Goal: Information Seeking & Learning: Learn about a topic

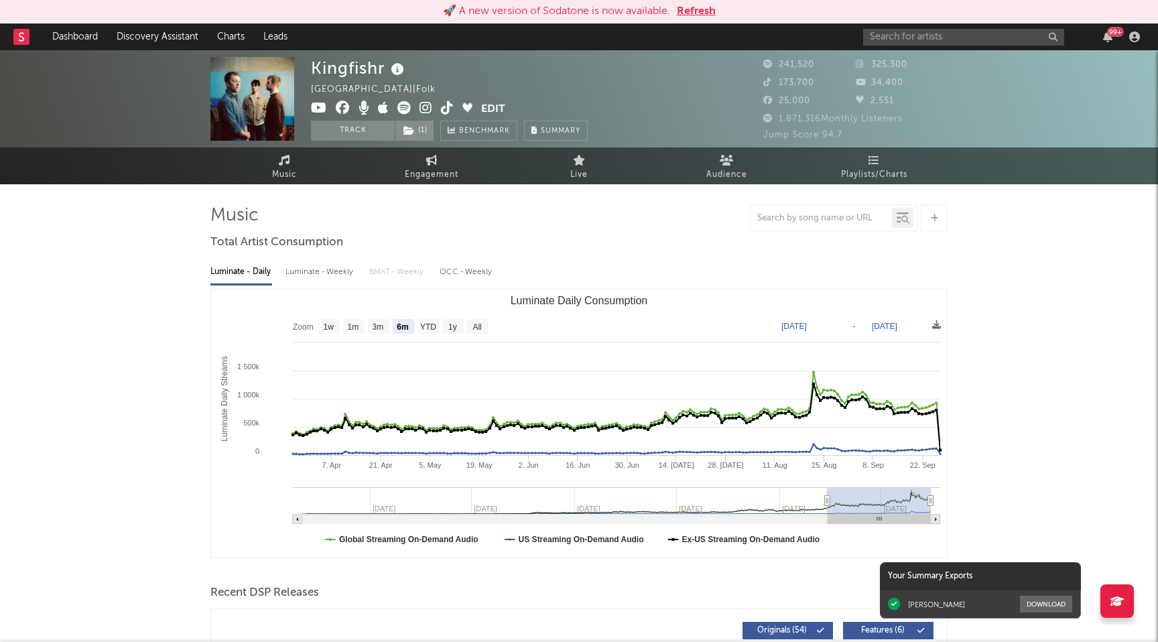
select select "6m"
click at [900, 48] on div "99 +" at bounding box center [1003, 36] width 281 height 27
click at [901, 39] on input "text" at bounding box center [963, 37] width 201 height 17
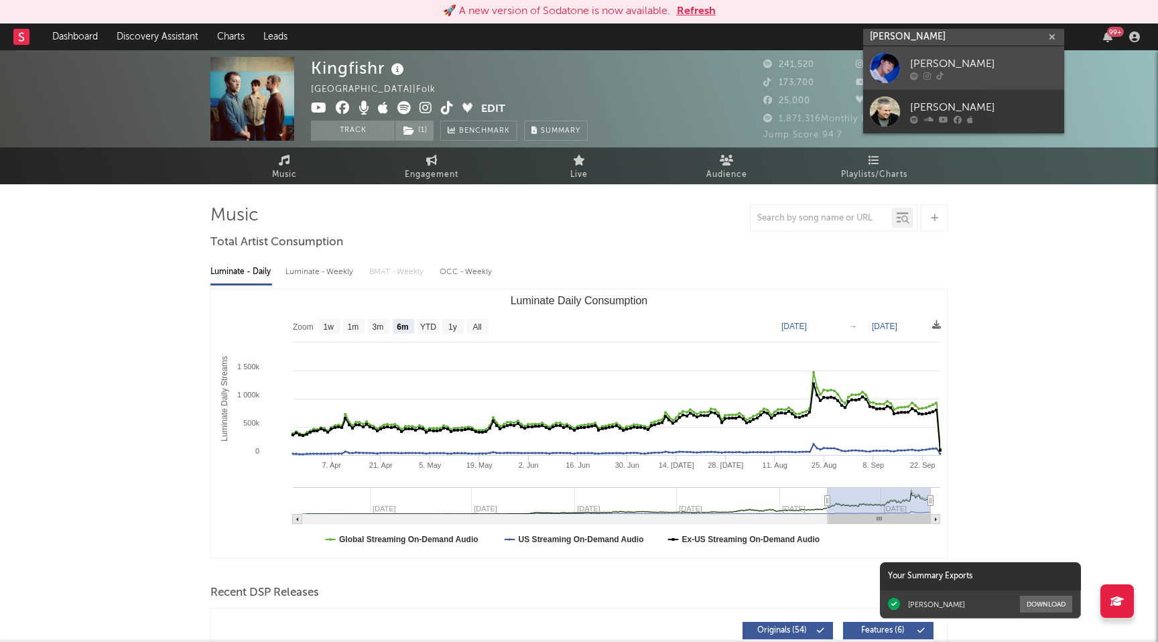
type input "kevin woo"
click at [909, 69] on link "[PERSON_NAME]" at bounding box center [963, 68] width 201 height 44
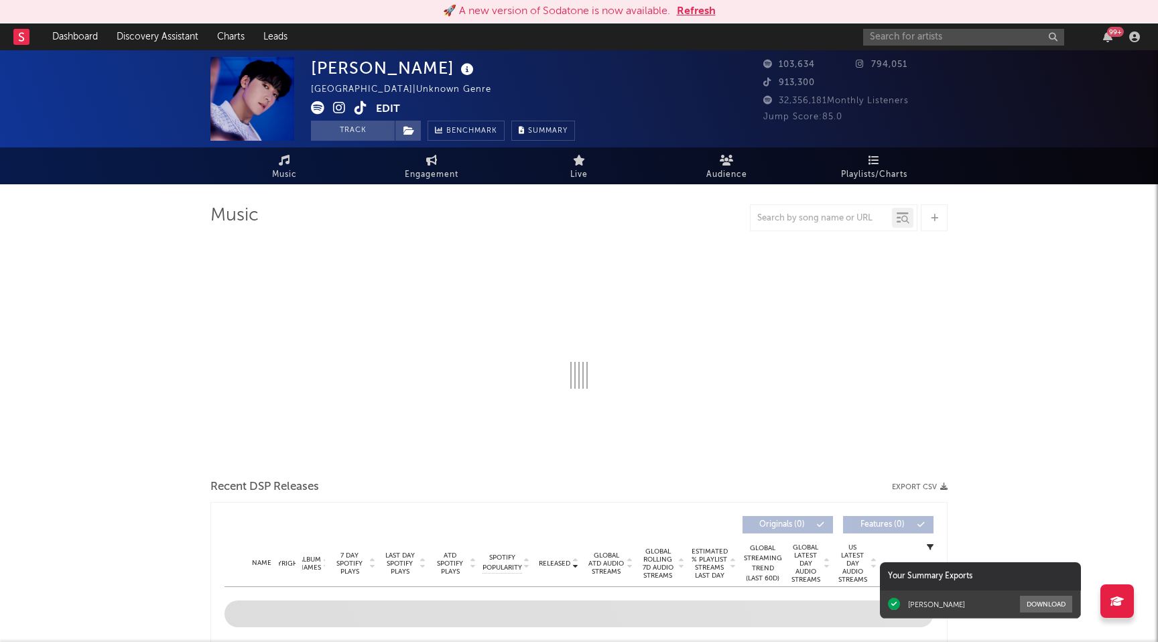
select select "6m"
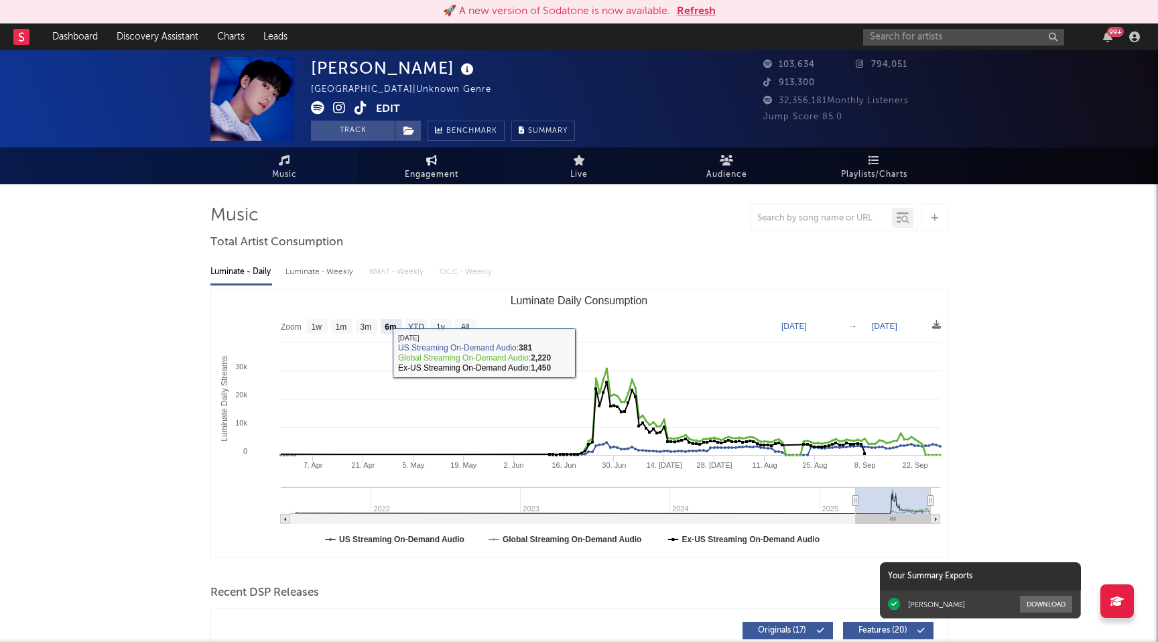
click at [436, 171] on span "Engagement" at bounding box center [432, 175] width 54 height 16
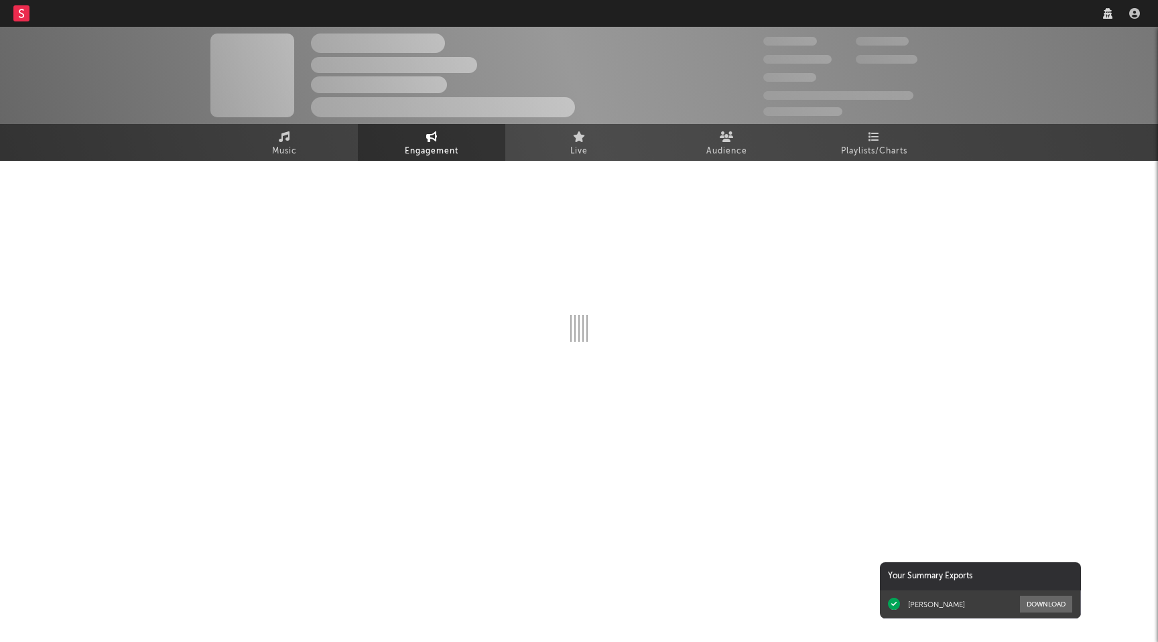
select select "1w"
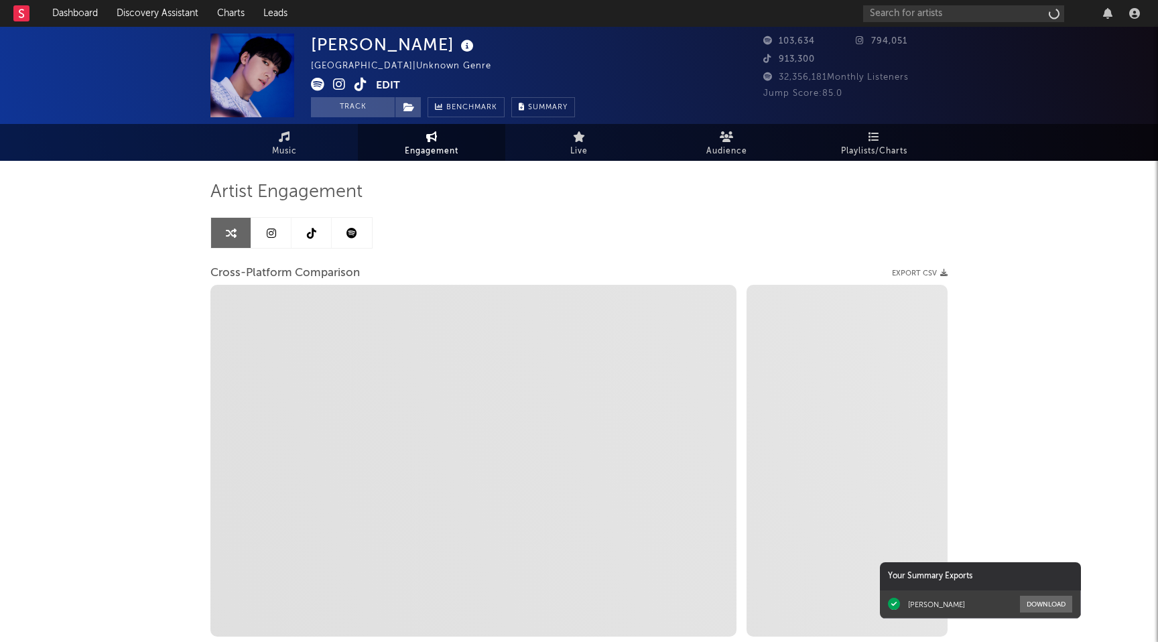
select select "1m"
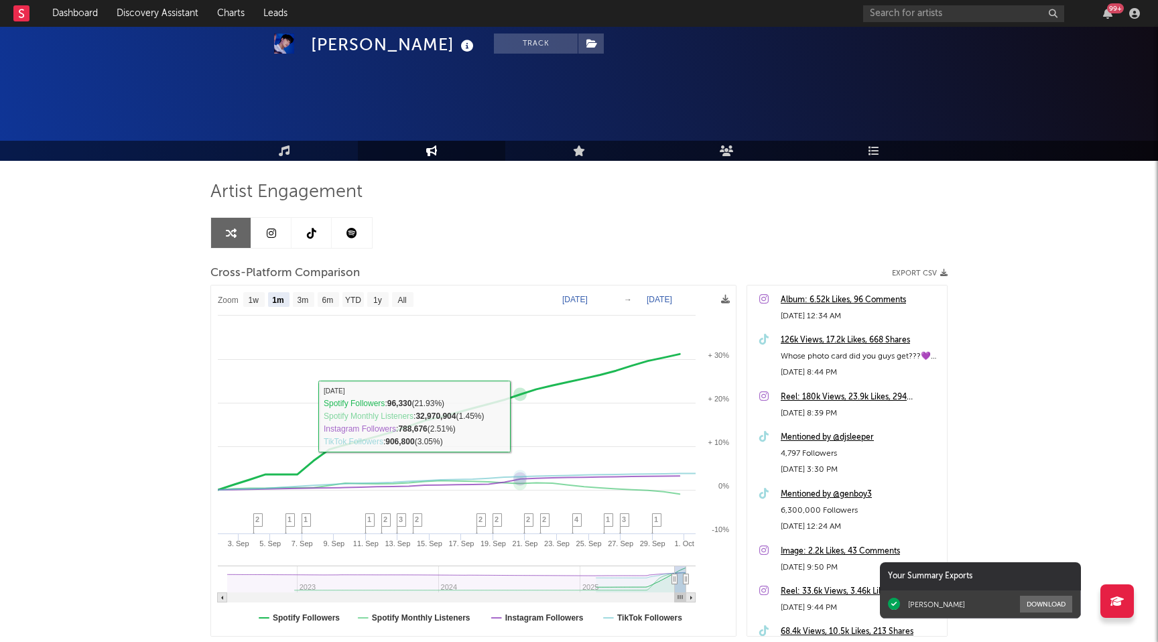
scroll to position [88, 0]
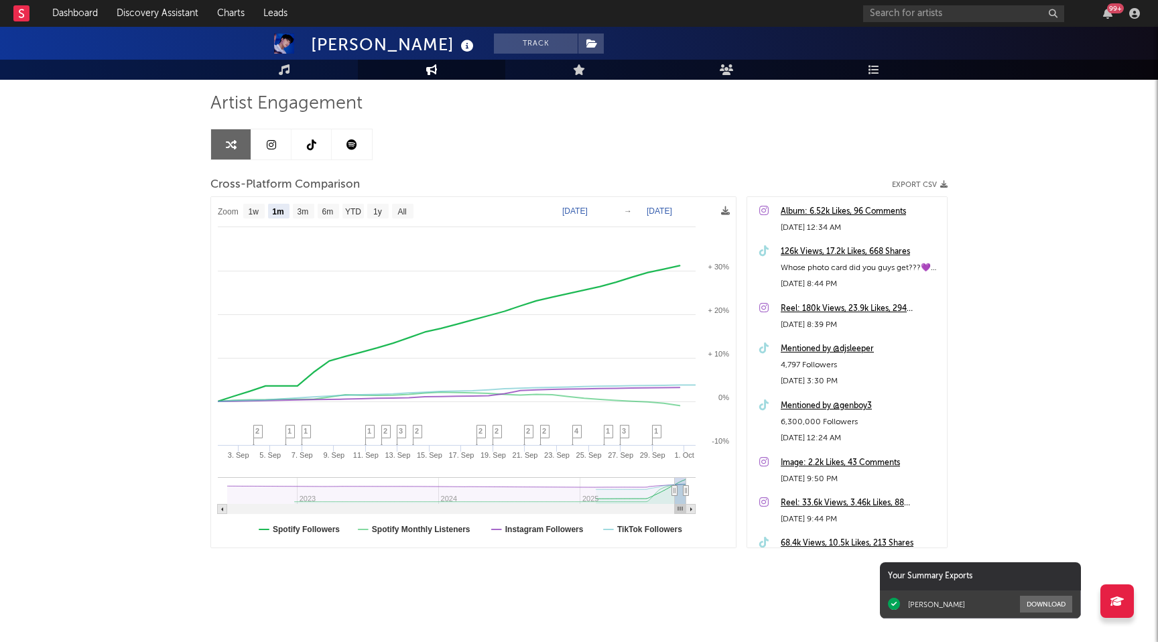
click at [324, 545] on rect at bounding box center [473, 372] width 525 height 351
click at [322, 527] on text "Spotify Followers" at bounding box center [306, 529] width 67 height 9
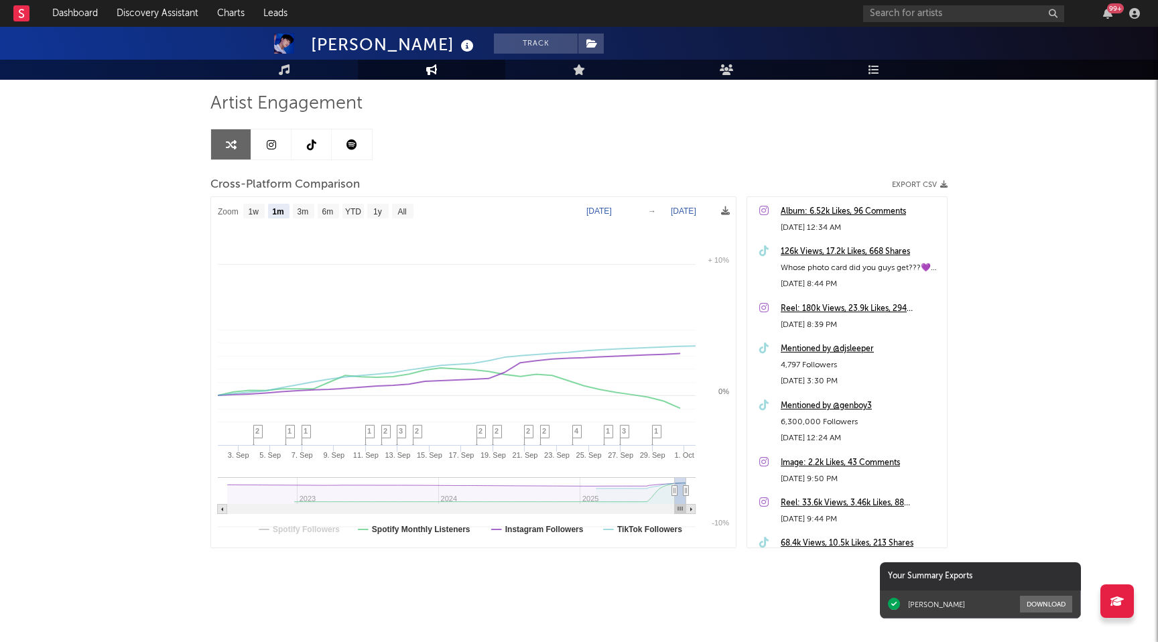
select select "1m"
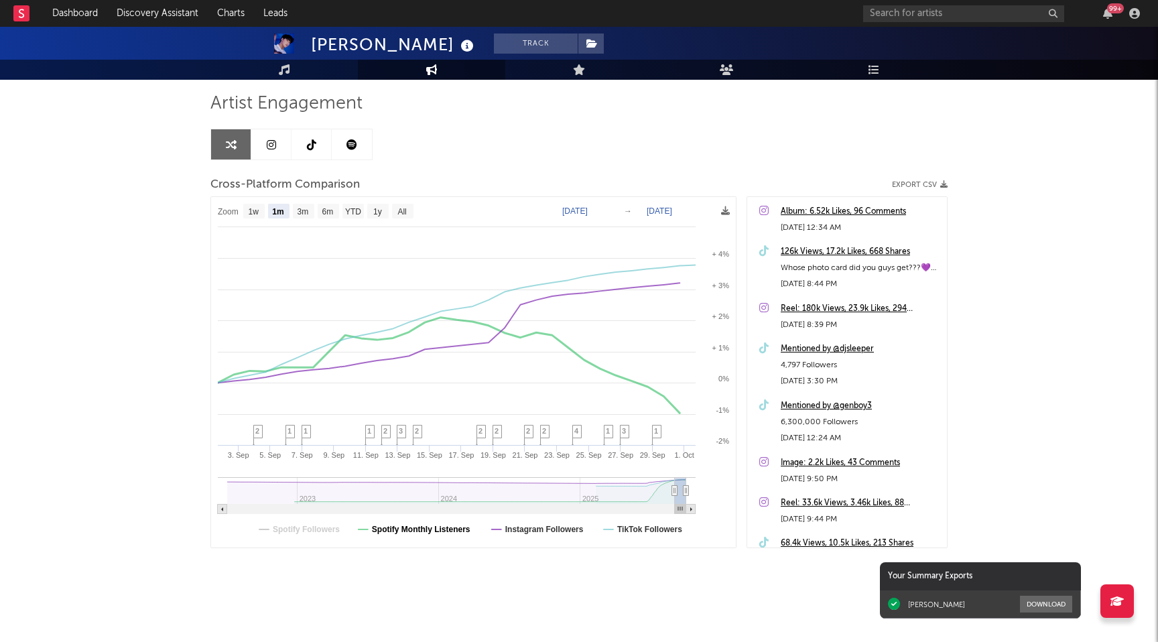
click at [450, 530] on text "Spotify Monthly Listeners" at bounding box center [421, 529] width 99 height 9
select select "1m"
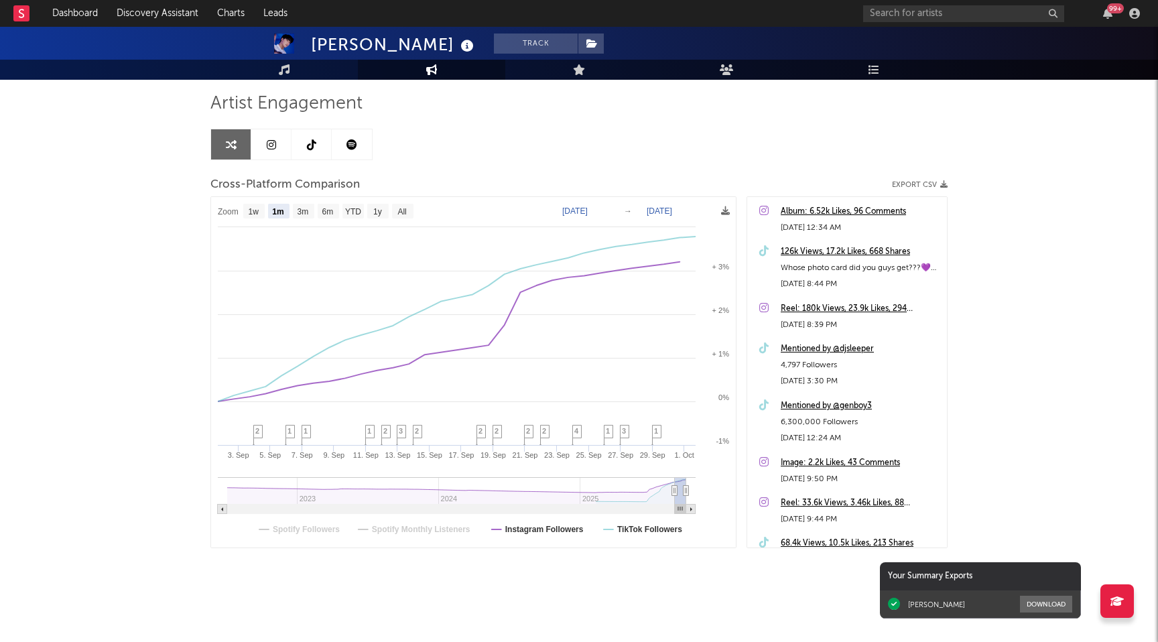
type input "[DATE]"
type input "2025-08-24"
type input "2025-09-23"
type input "[DATE]"
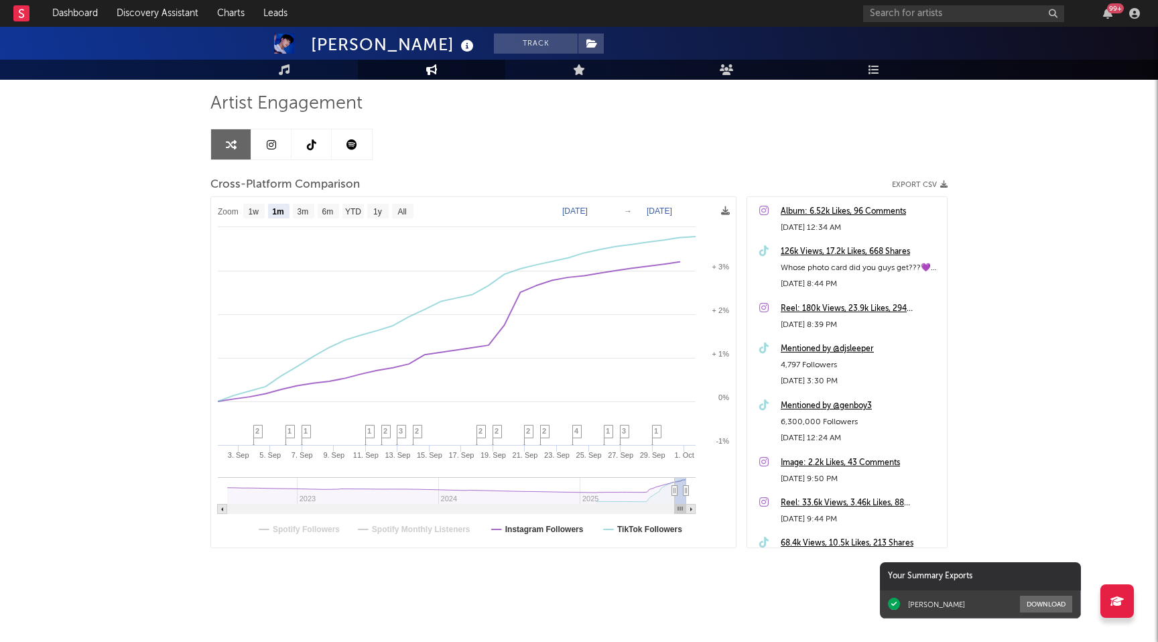
type input "[DATE]"
type input "2025-07-10"
type input "2025-08-09"
type input "2025-06-14"
type input "2025-07-14"
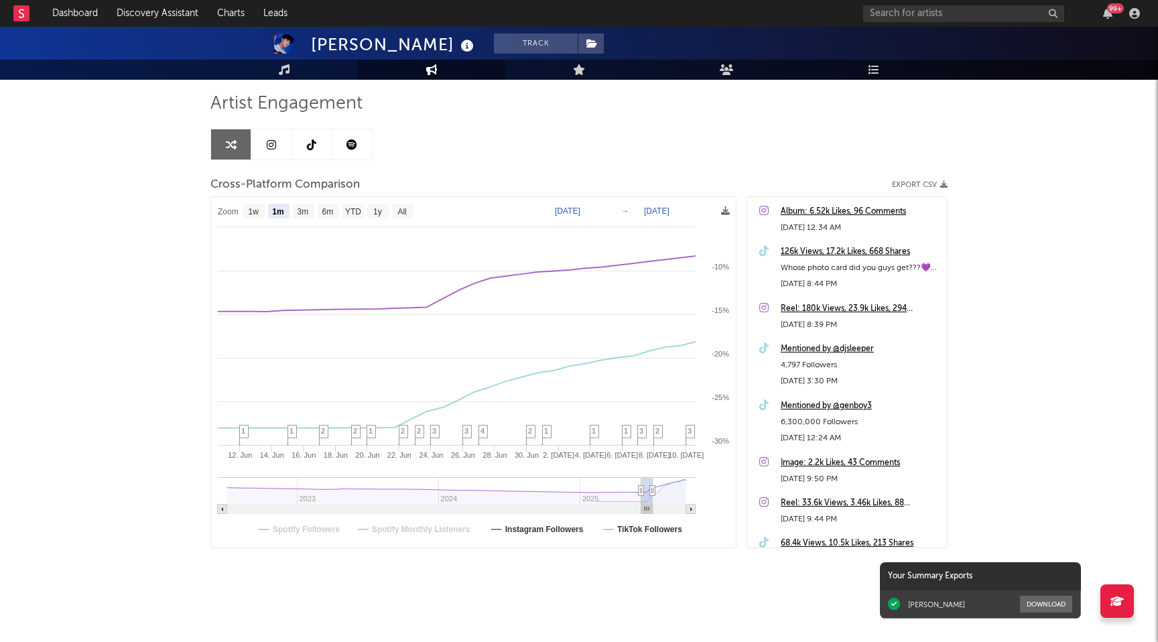
type input "2025-06-01"
type input "2025-07-01"
type input "2025-05-29"
type input "2025-06-28"
type input "2025-05-27"
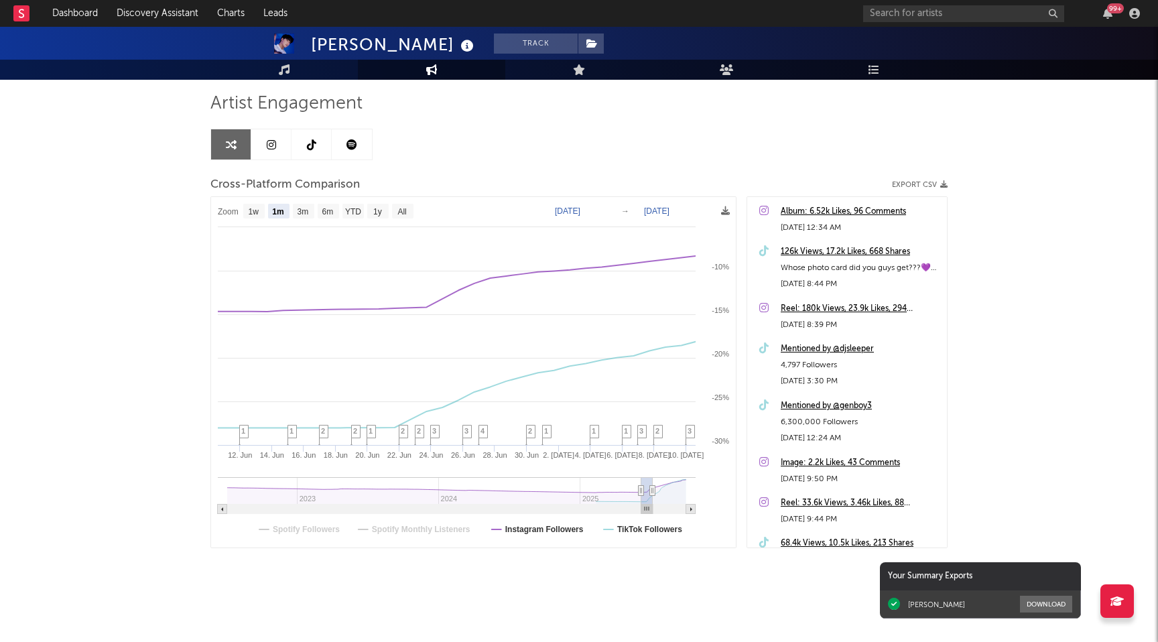
type input "2025-06-26"
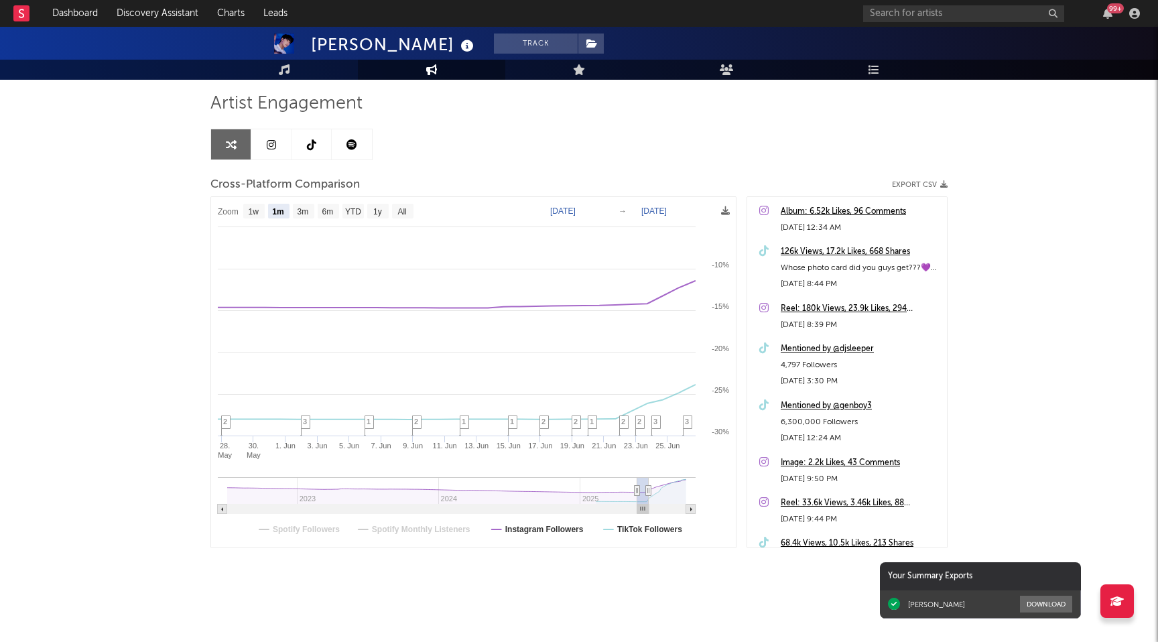
type input "2025-05-29"
type input "2025-06-28"
type input "2025-05-31"
type input "2025-06-30"
type input "2025-06-01"
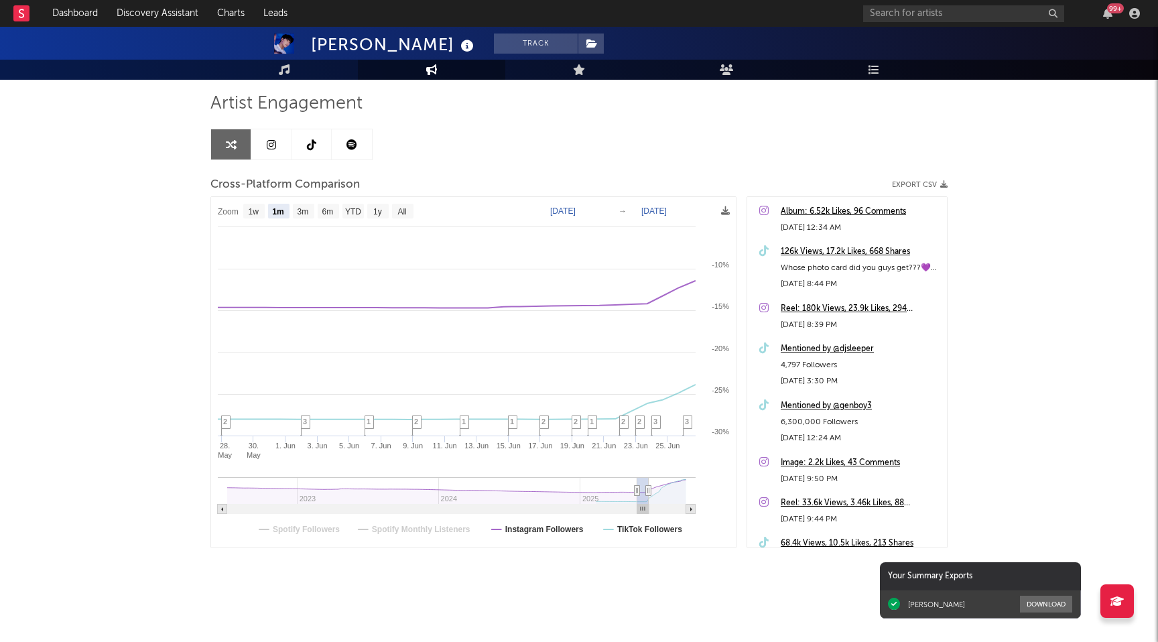
type input "2025-07-01"
type input "2025-06-05"
type input "2025-07-05"
type input "2025-06-10"
type input "2025-07-10"
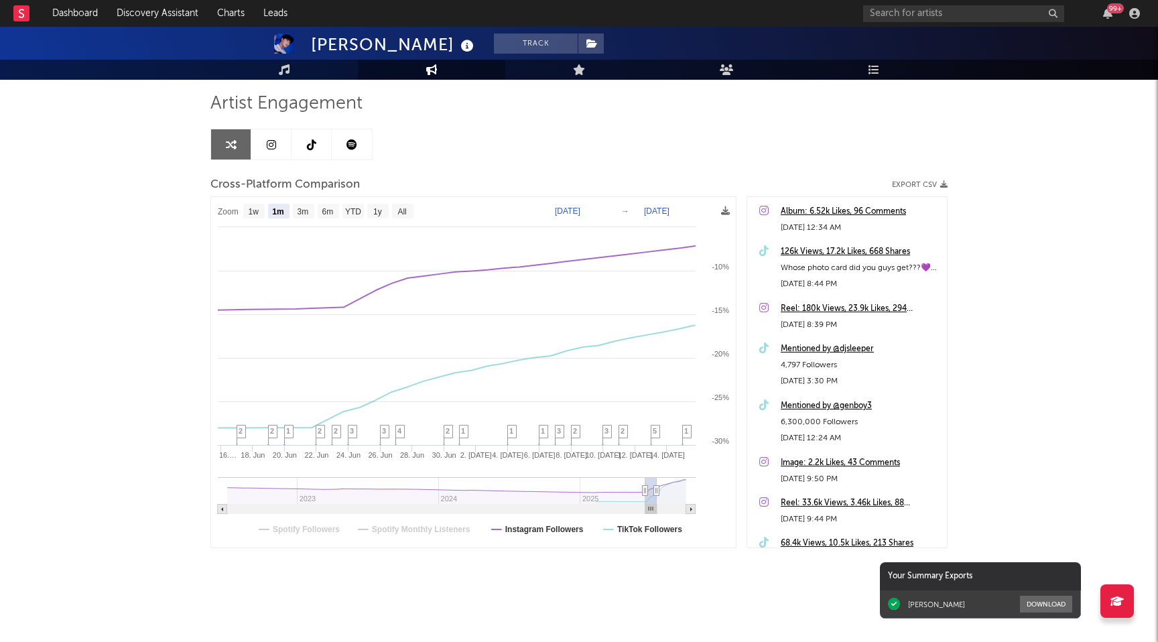
type input "2025-06-22"
type input "[DATE]"
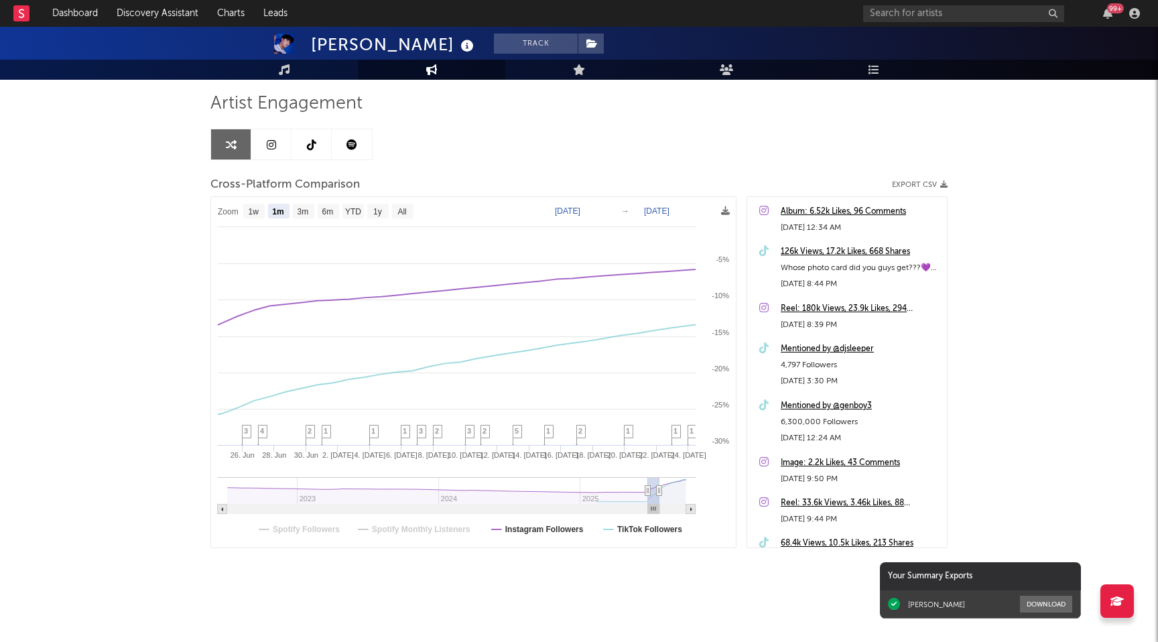
type input "2025-06-22"
type input "[DATE]"
type input "2025-06-20"
type input "[DATE]"
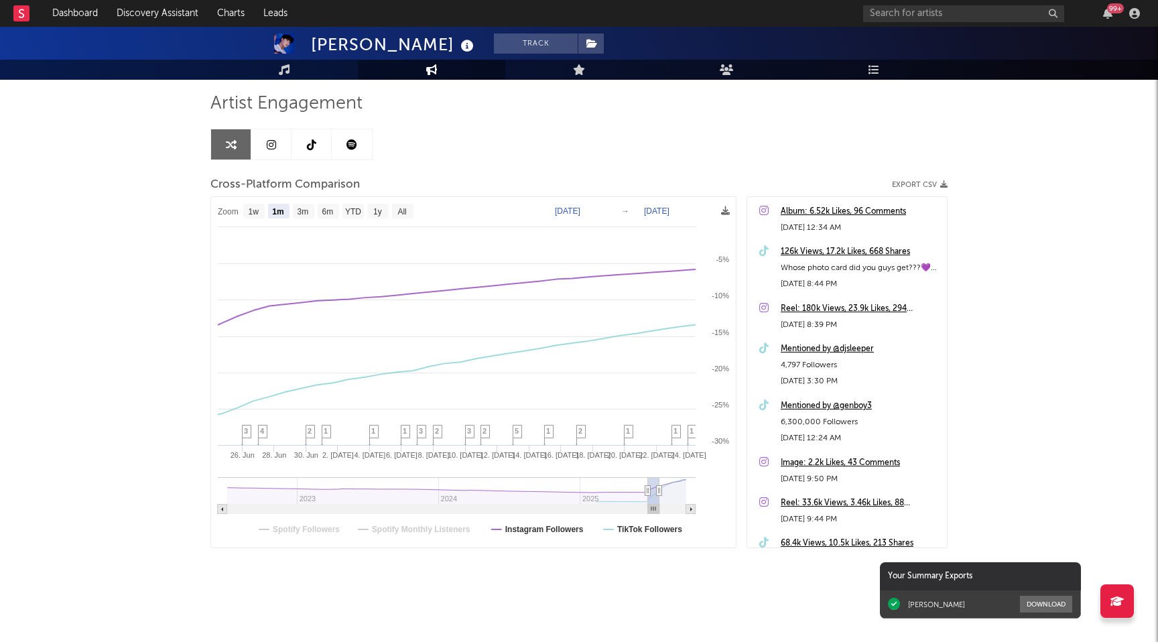
type input "[DATE]"
type input "2025-06-17"
type input "[DATE]"
type input "2025-06-15"
type input "[DATE]"
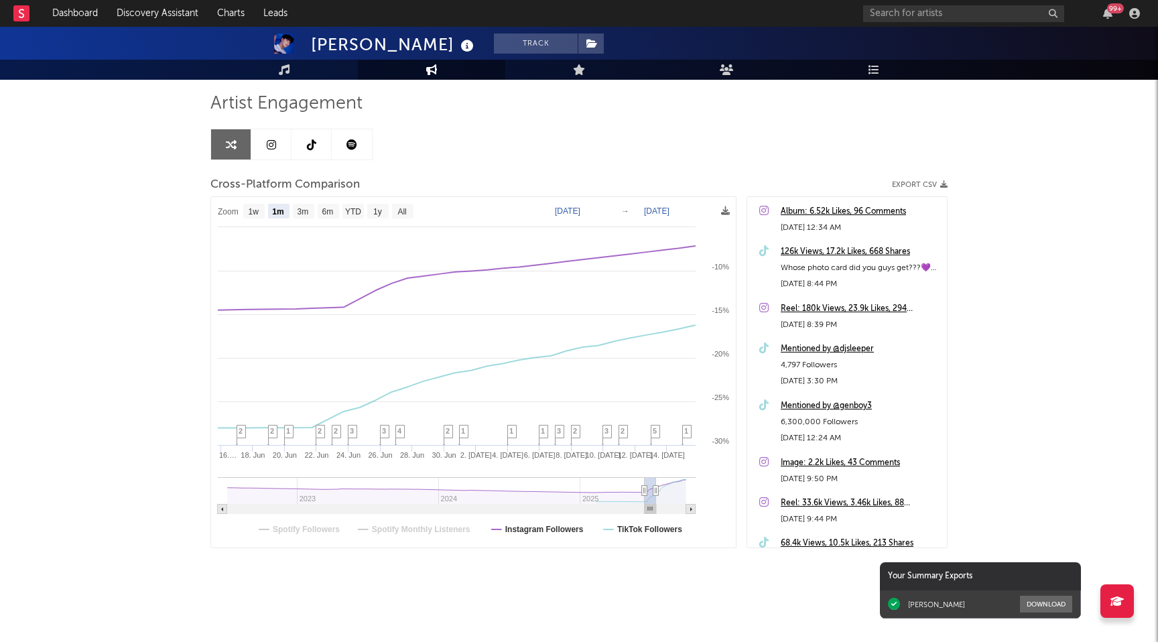
select select "1m"
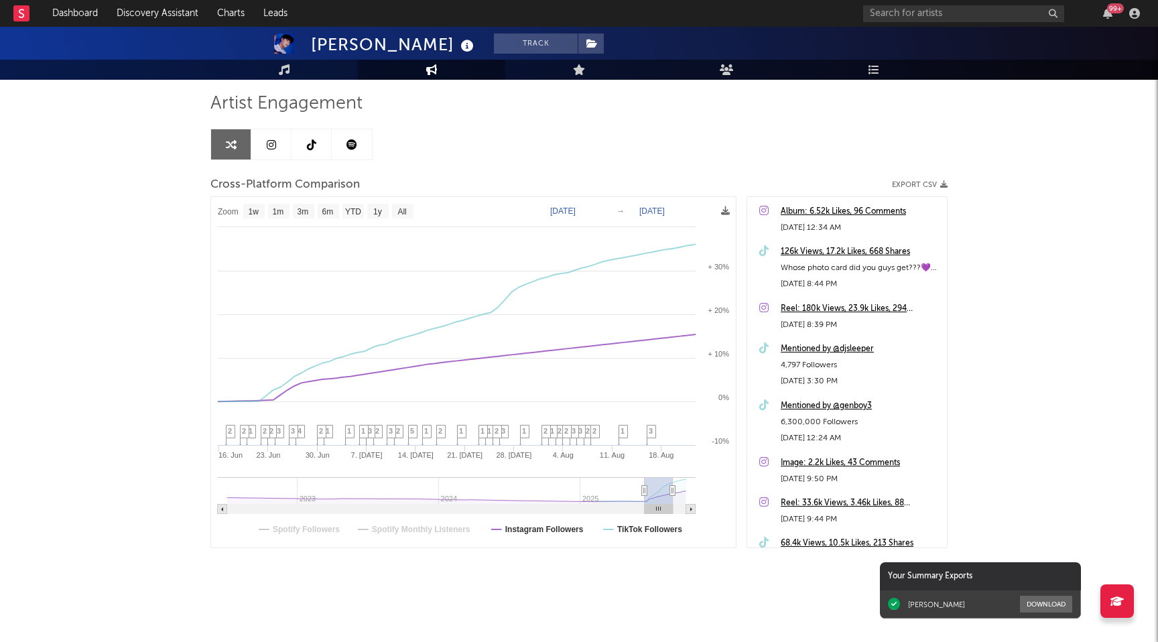
type input "[DATE]"
select select "3m"
type input "[DATE]"
drag, startPoint x: 657, startPoint y: 490, endPoint x: 708, endPoint y: 485, distance: 50.6
click at [709, 486] on icon "Created with Highcharts 10.3.3 23. Jun 7. Jul 21. Jul 4. Aug 18. Aug 1. Sep 15.…" at bounding box center [473, 372] width 525 height 351
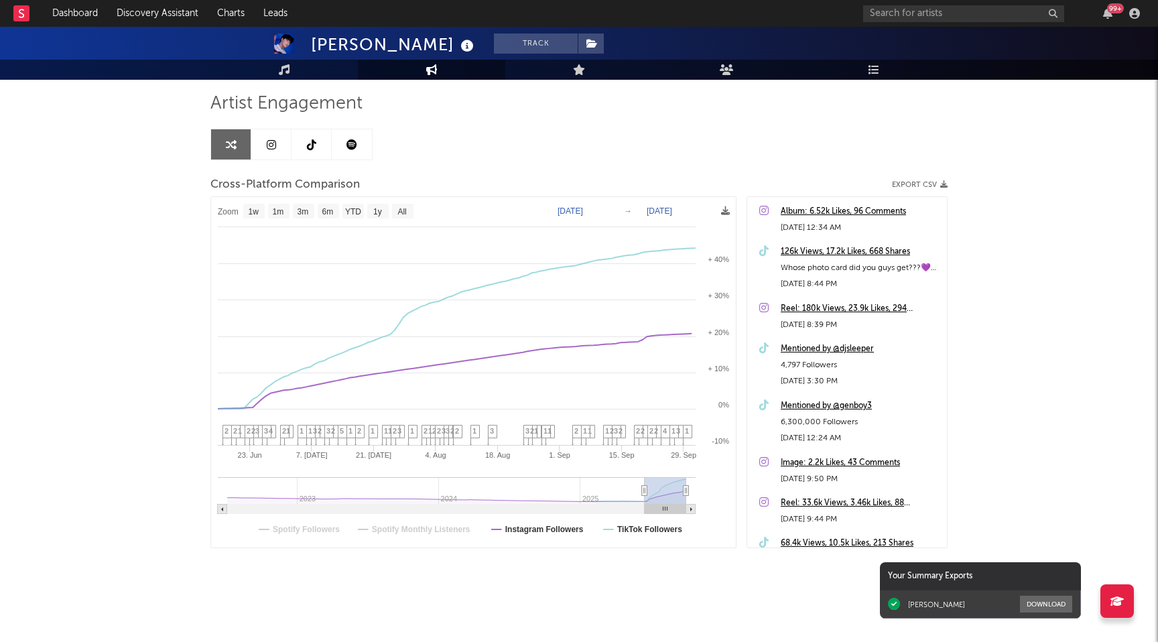
select select "1w"
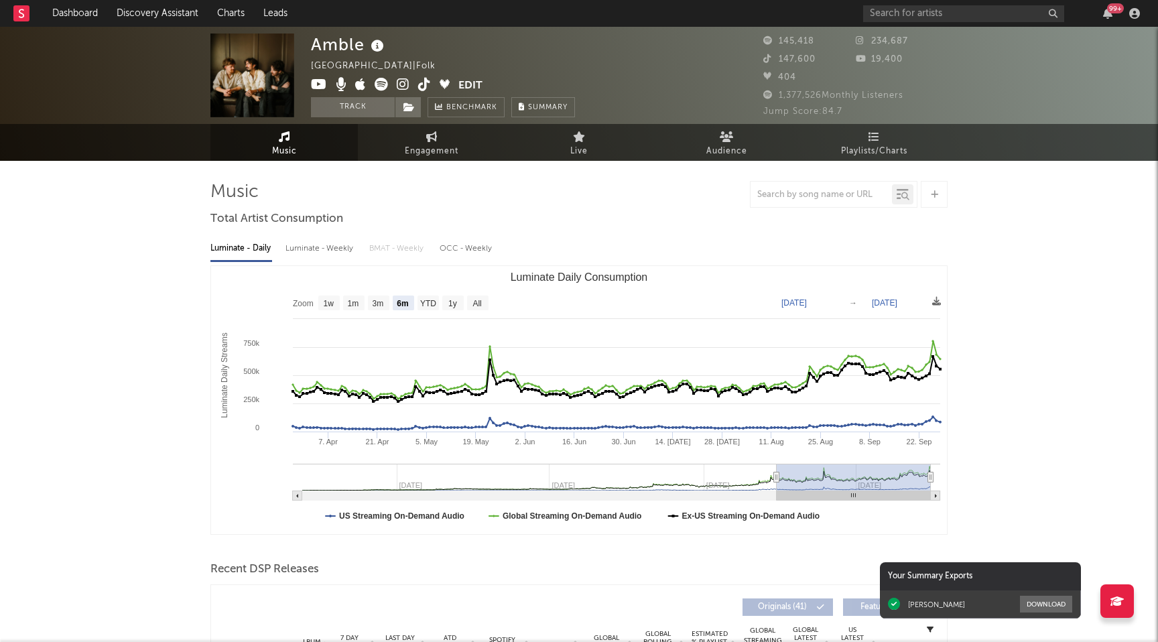
select select "6m"
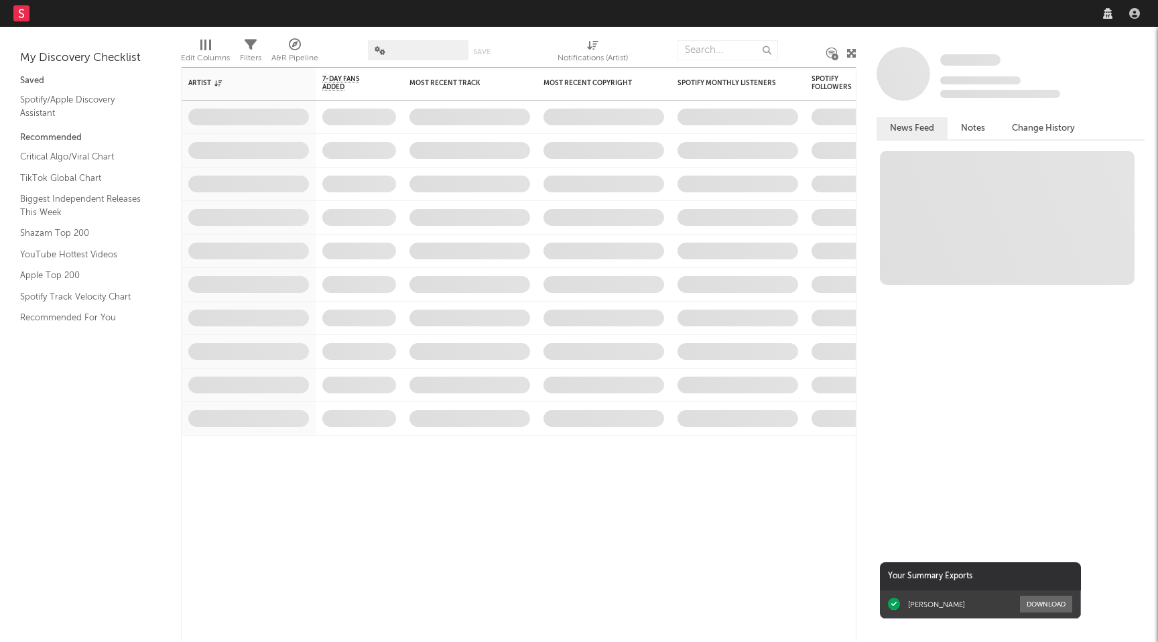
click at [997, 23] on nav "Dashboard Discovery Assistant Charts Leads" at bounding box center [579, 13] width 1158 height 27
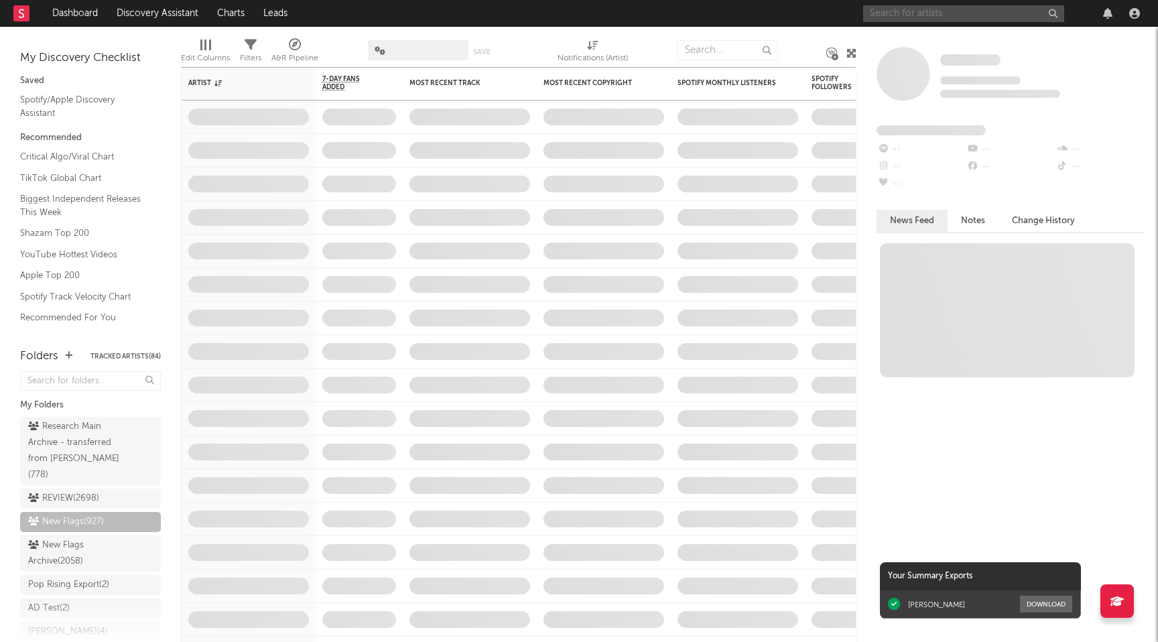
click at [968, 19] on input "text" at bounding box center [963, 13] width 201 height 17
type input "k"
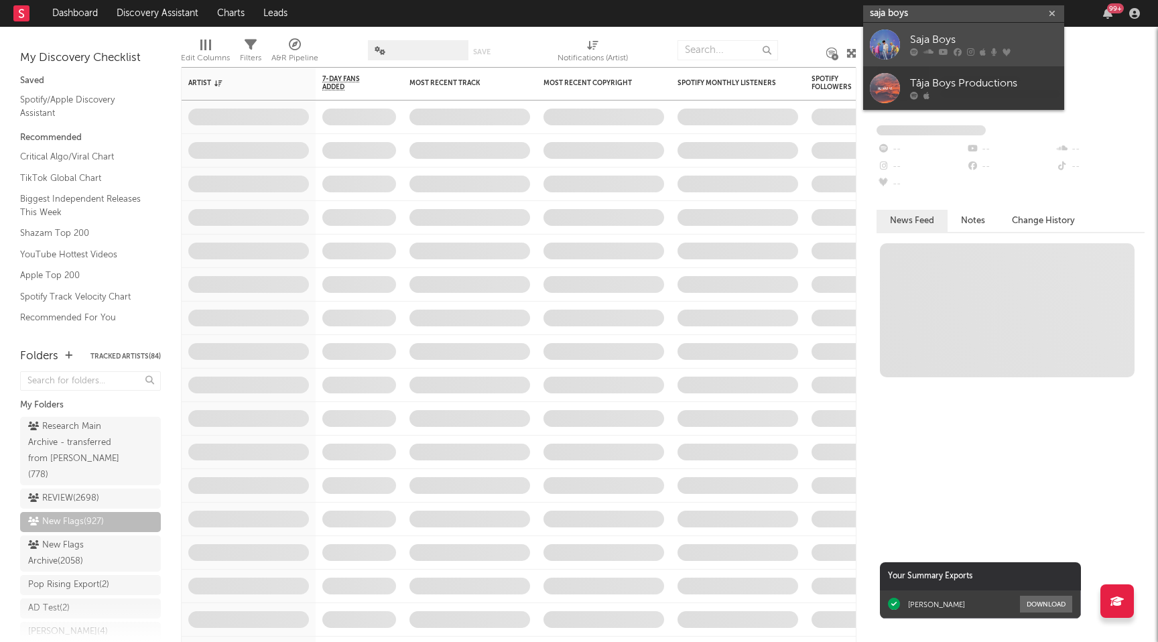
type input "saja boys"
click at [934, 43] on div "Saja Boys" at bounding box center [983, 40] width 147 height 16
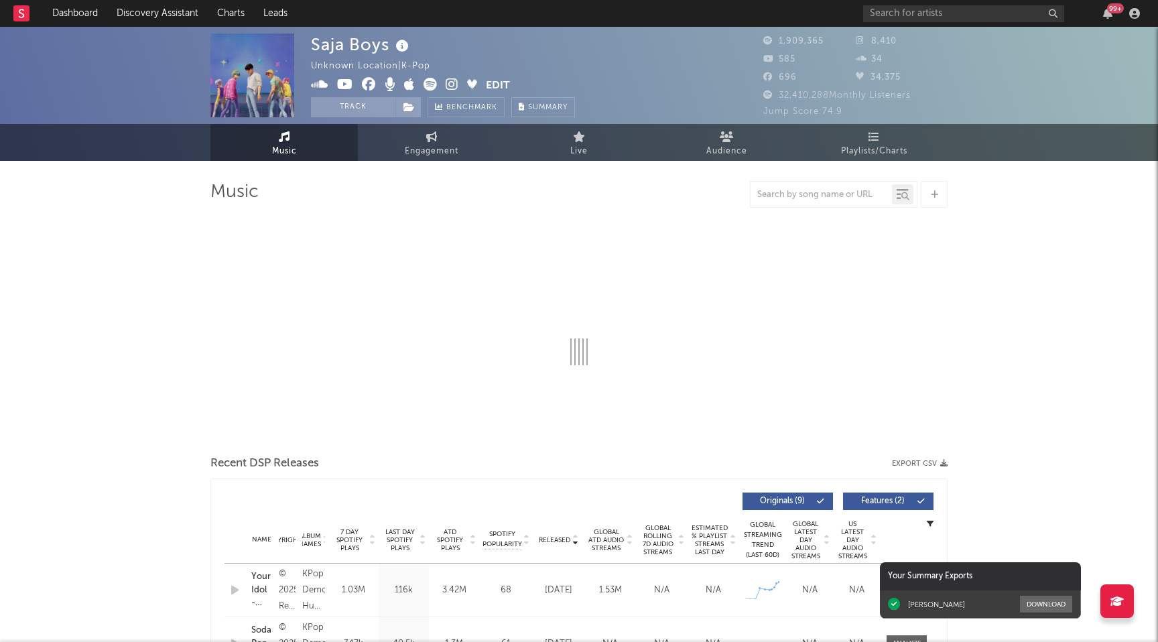
select select "1w"
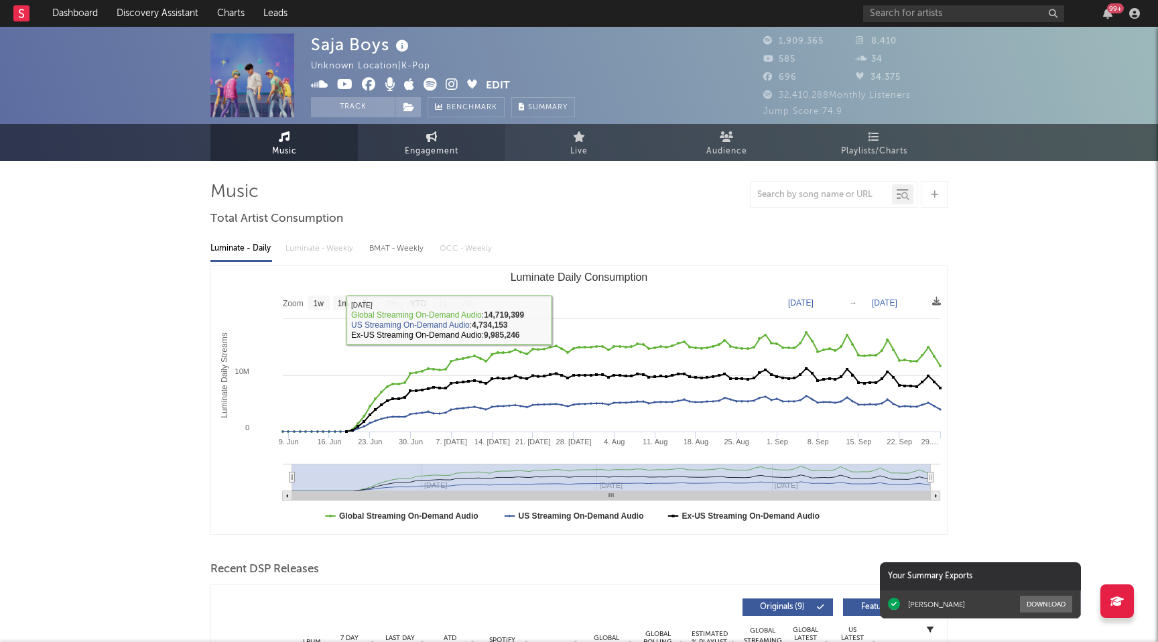
click at [430, 151] on span "Engagement" at bounding box center [432, 151] width 54 height 16
select select "1w"
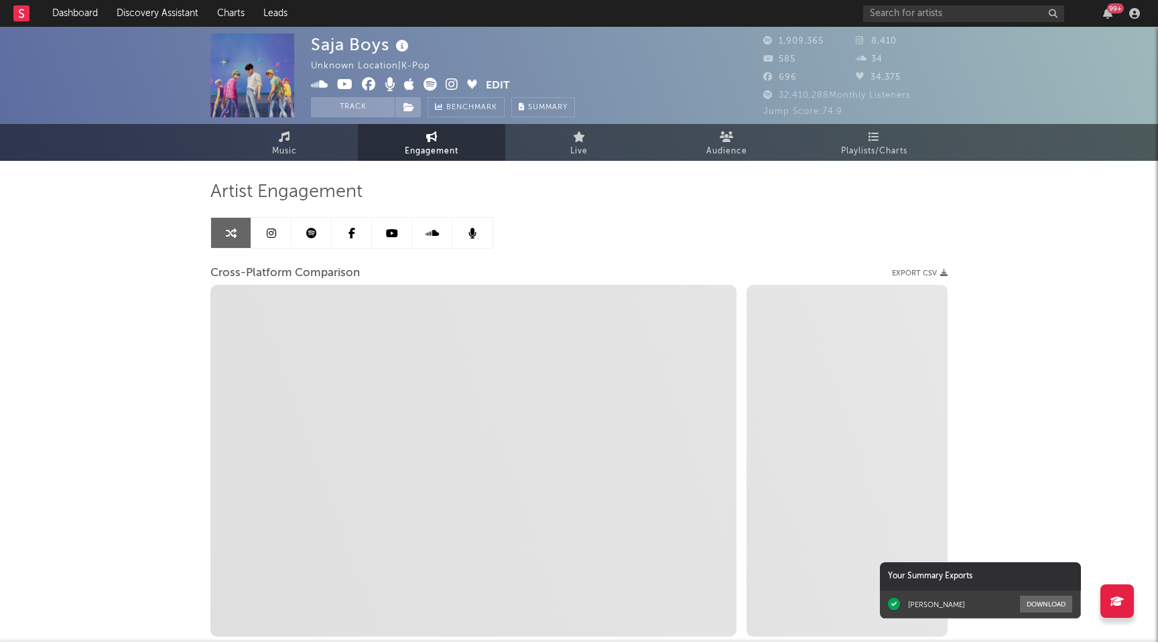
select select "1m"
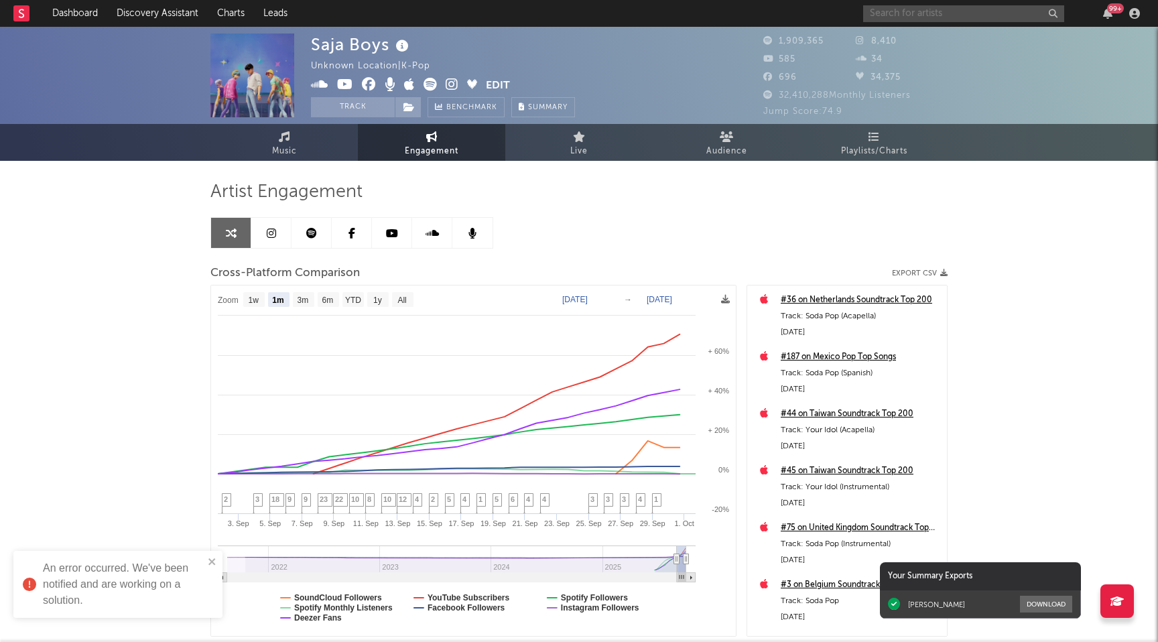
click at [939, 17] on input "text" at bounding box center [963, 13] width 201 height 17
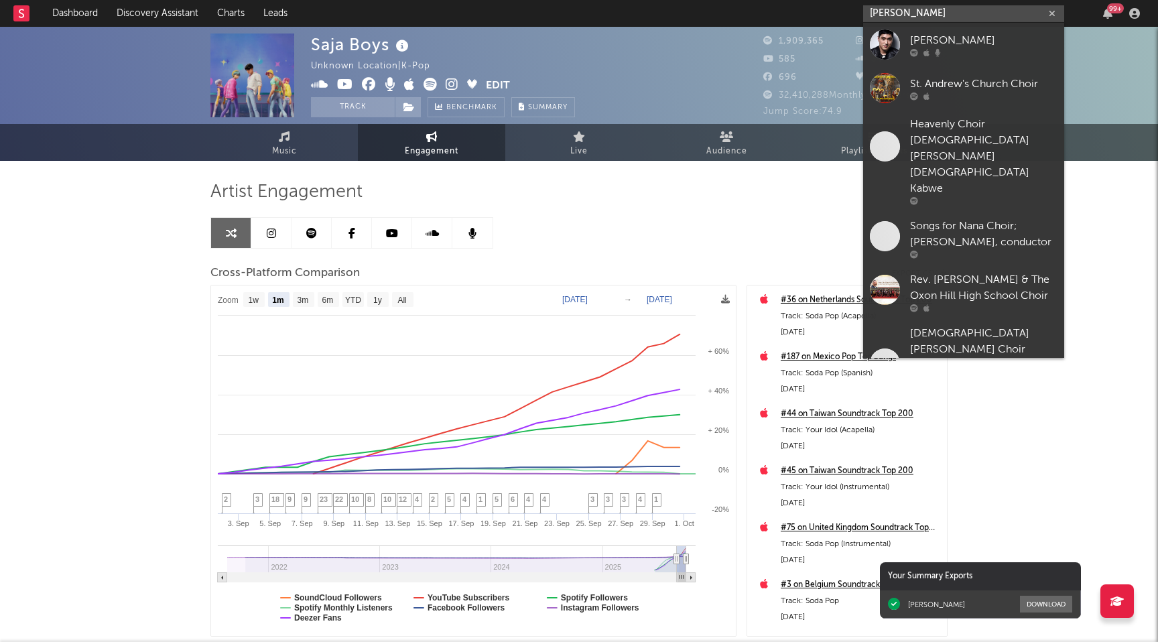
click at [887, 11] on input "andrew choi" at bounding box center [963, 13] width 201 height 17
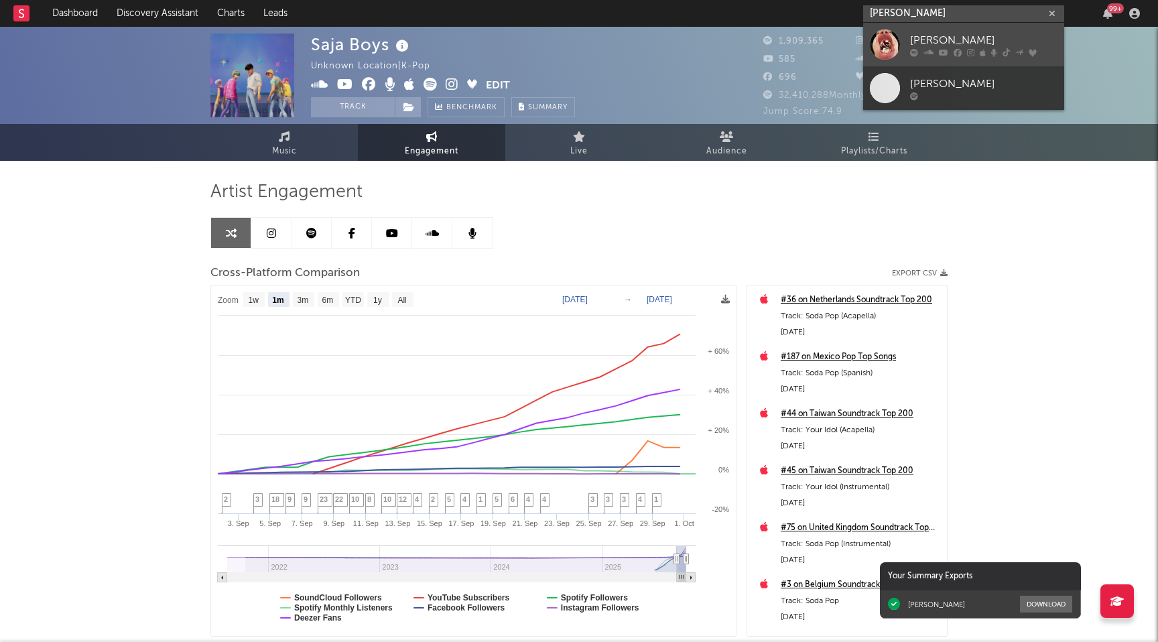
type input "audrey nuna"
click at [925, 35] on div "AUDREY NUNA" at bounding box center [983, 40] width 147 height 16
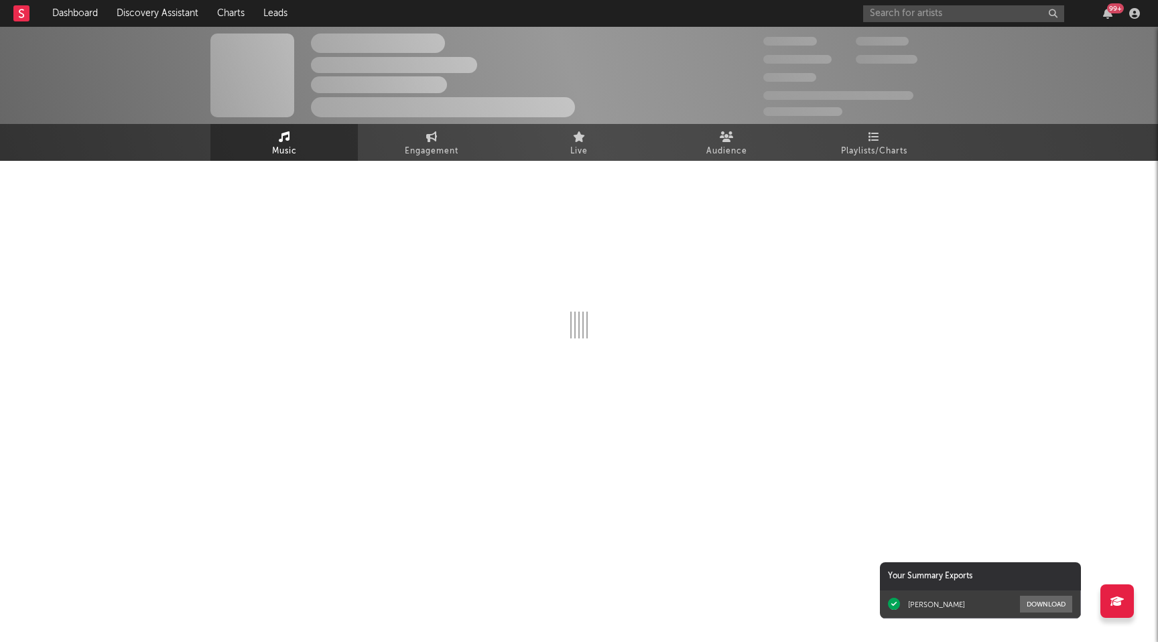
select select "6m"
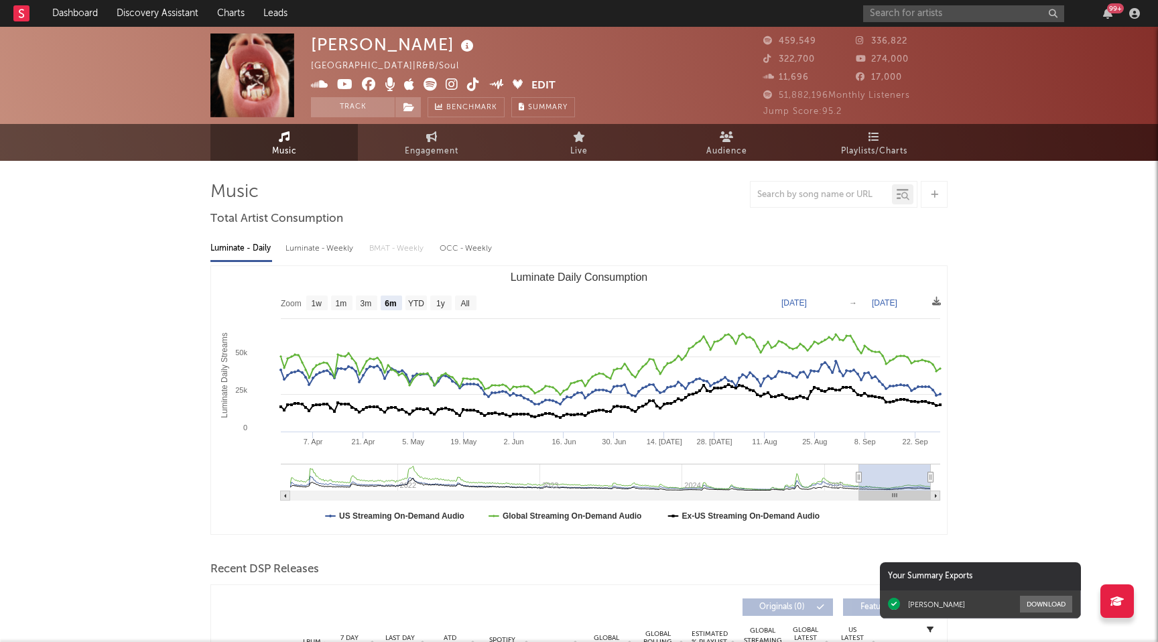
select select "6m"
click at [415, 147] on span "Engagement" at bounding box center [432, 151] width 54 height 16
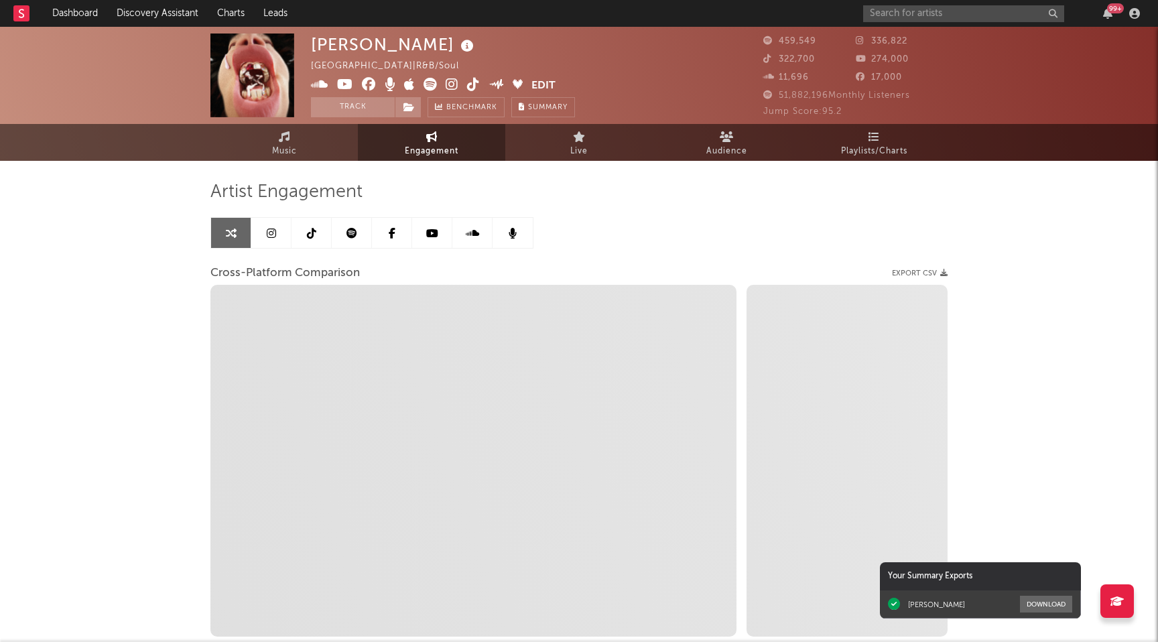
select select "1w"
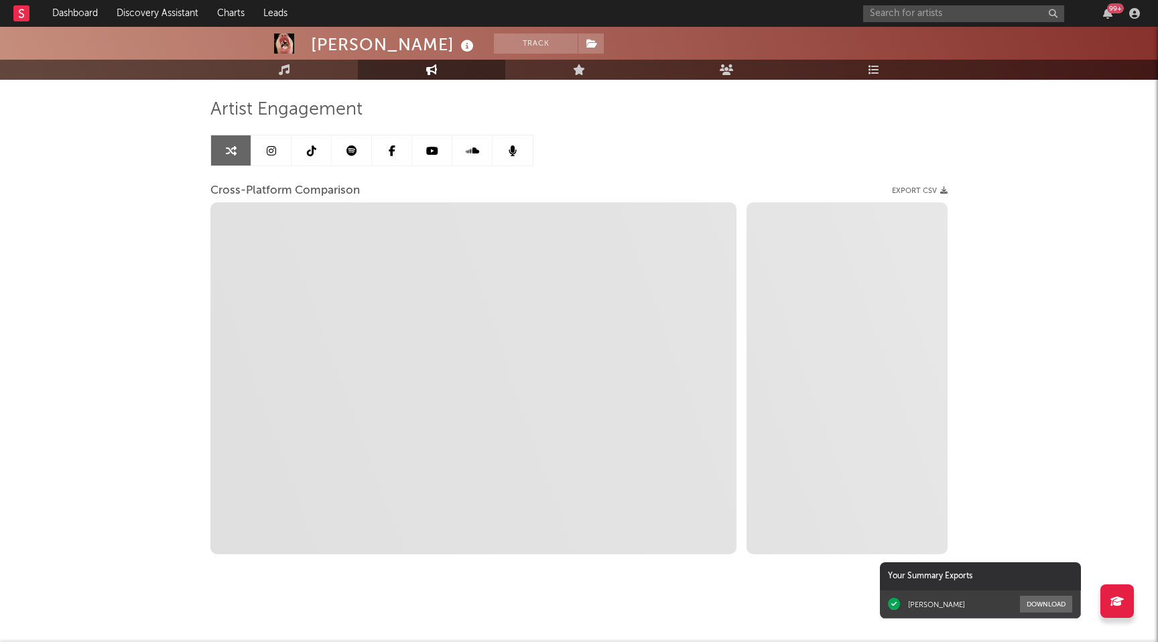
scroll to position [88, 0]
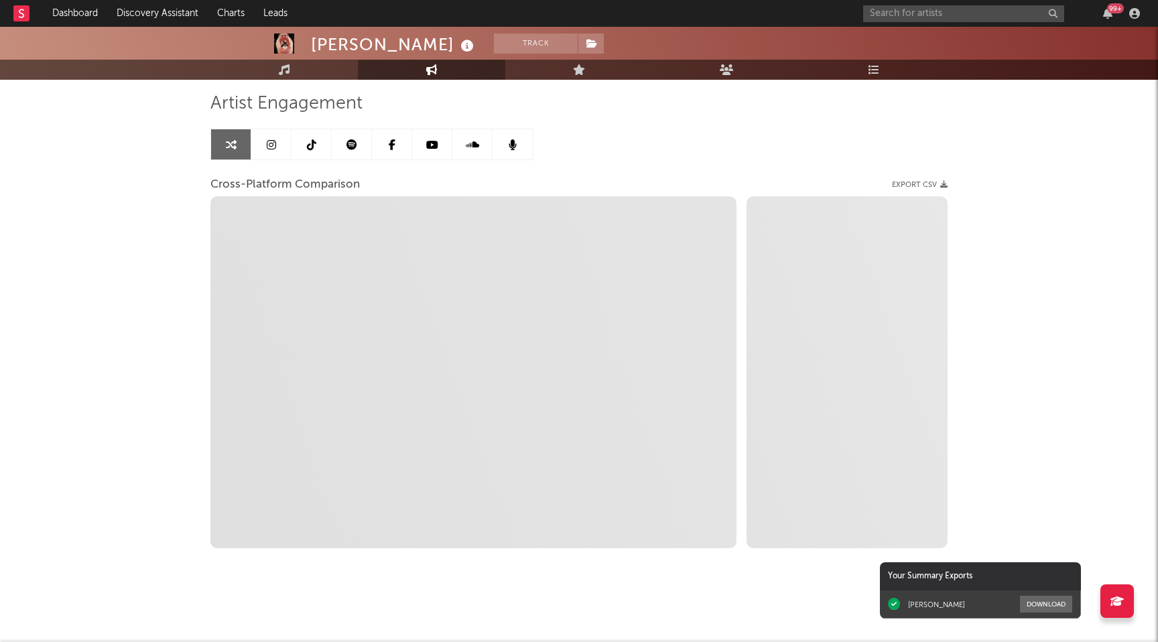
select select "1m"
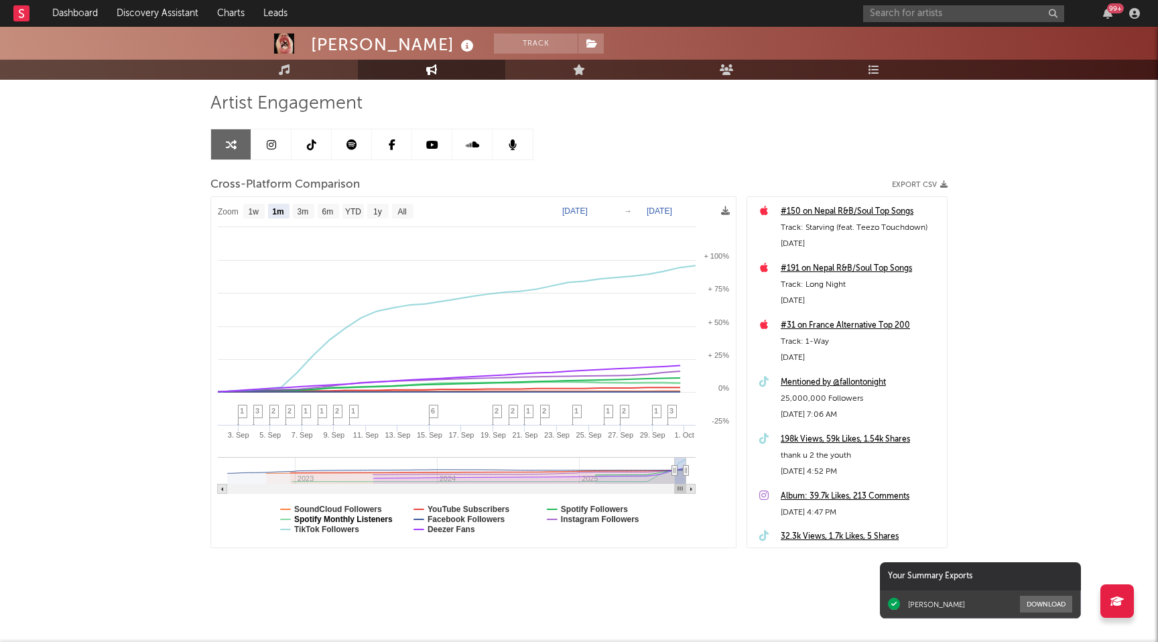
click at [323, 521] on text "Spotify Monthly Listeners" at bounding box center [343, 519] width 99 height 9
select select "1m"
click at [448, 526] on text "Deezer Fans" at bounding box center [452, 529] width 48 height 9
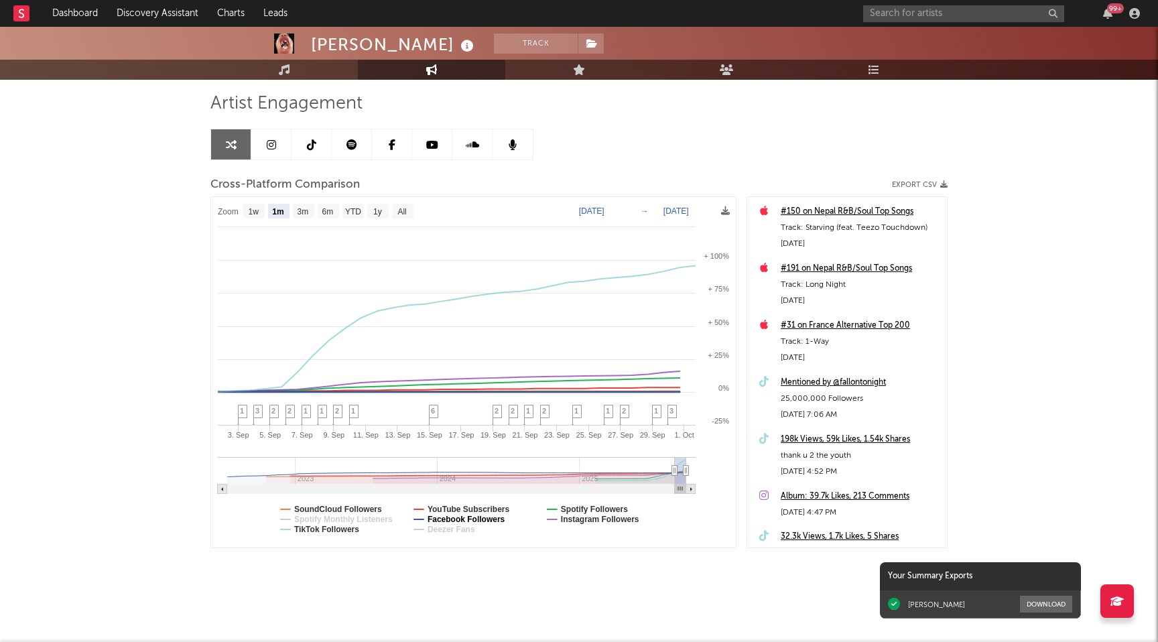
select select "1m"
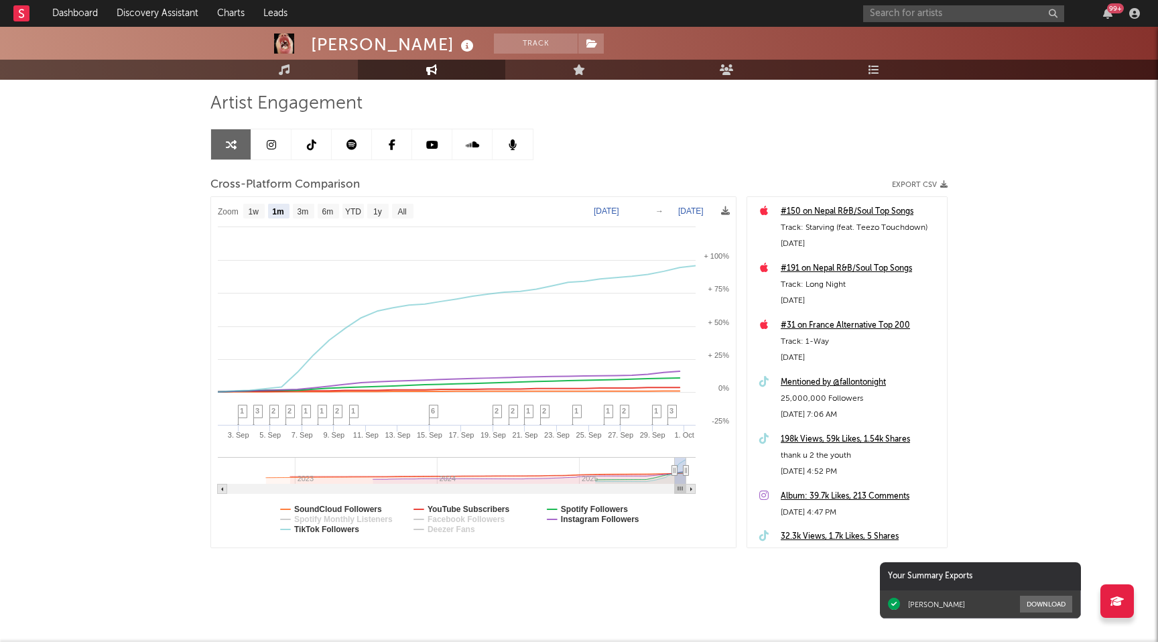
select select "1m"
click at [449, 513] on text "YouTube Subscribers" at bounding box center [469, 509] width 82 height 9
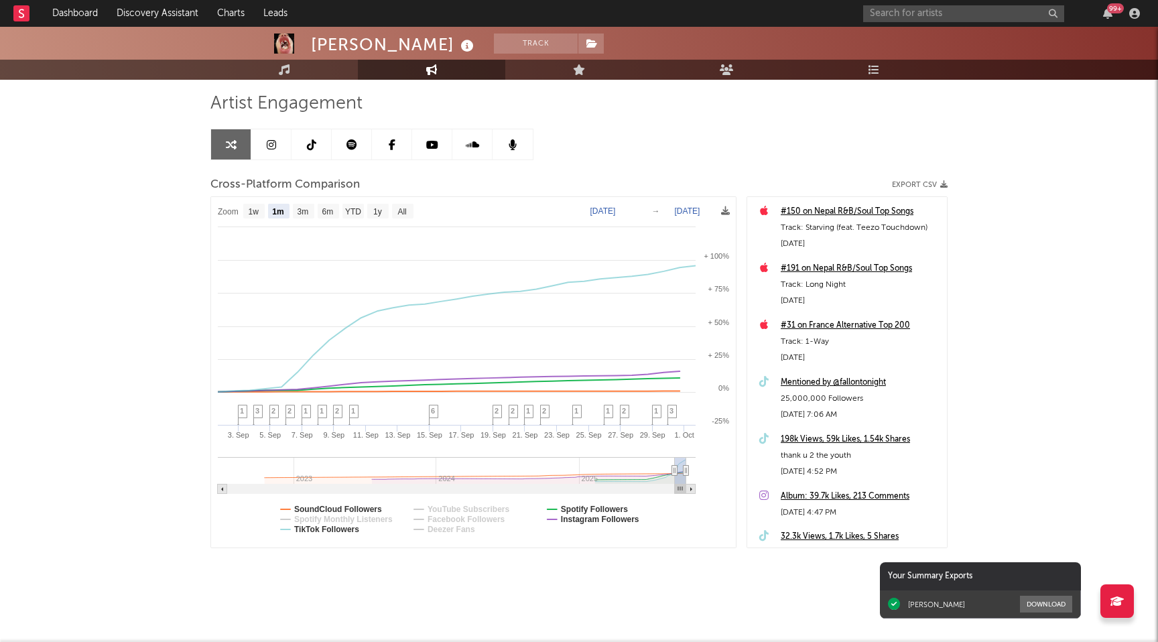
select select "1m"
click at [355, 505] on text "SoundCloud Followers" at bounding box center [338, 509] width 88 height 9
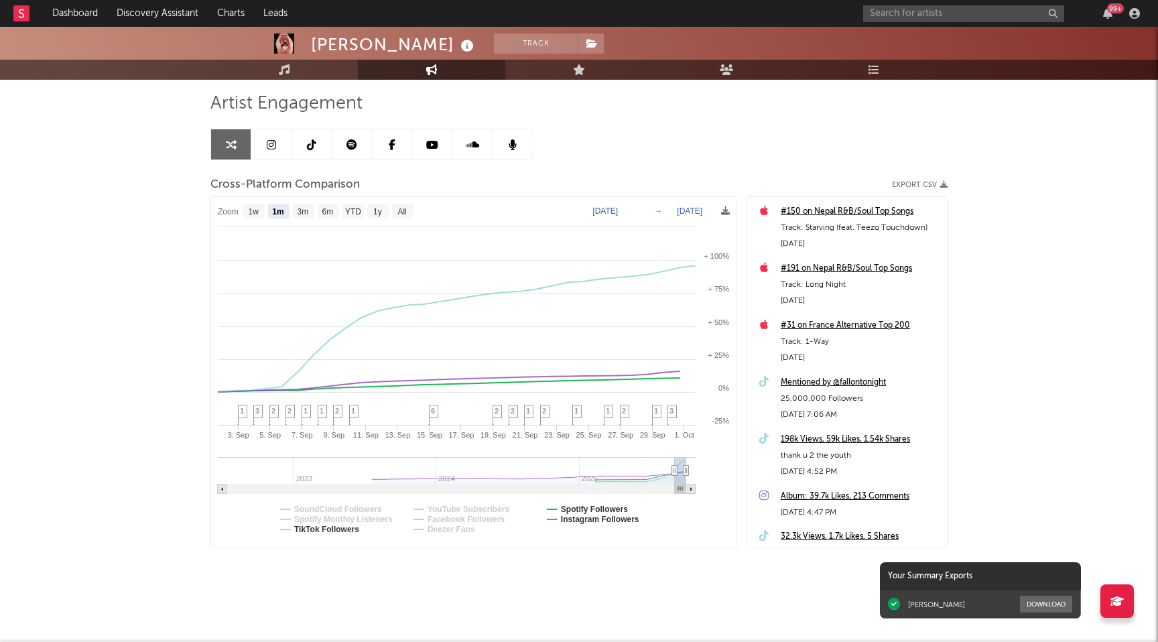
select select "1m"
click at [596, 507] on text "Spotify Followers" at bounding box center [594, 509] width 67 height 9
select select "1m"
type input "2025-09-04"
select select "1m"
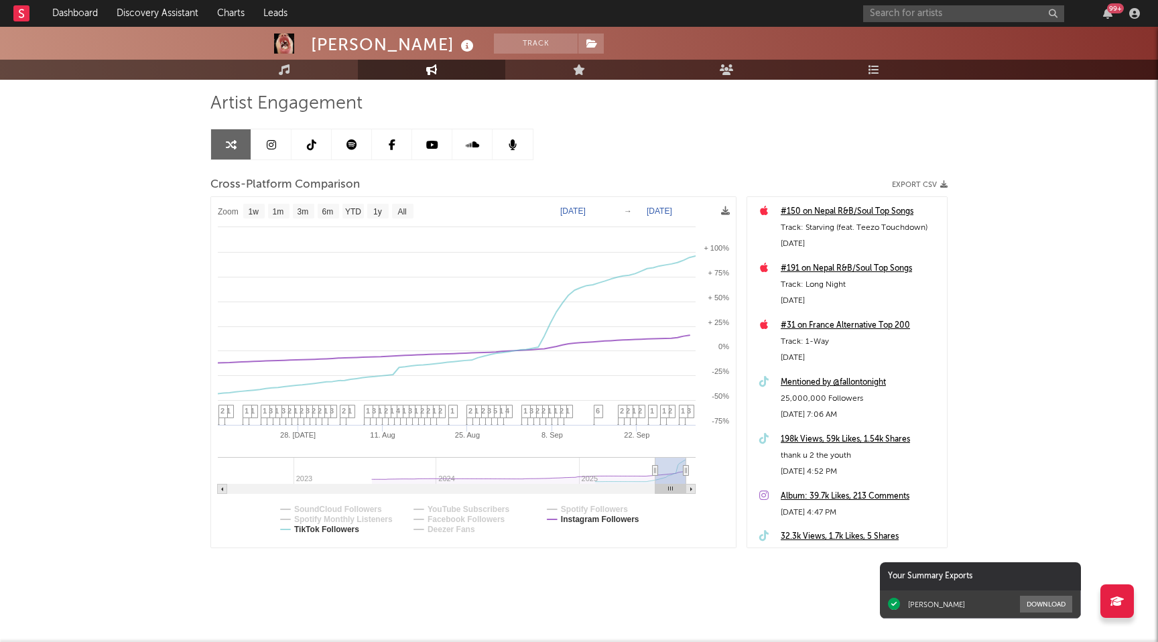
type input "2025-07-11"
select select "3m"
type input "2025-07-09"
select select "3m"
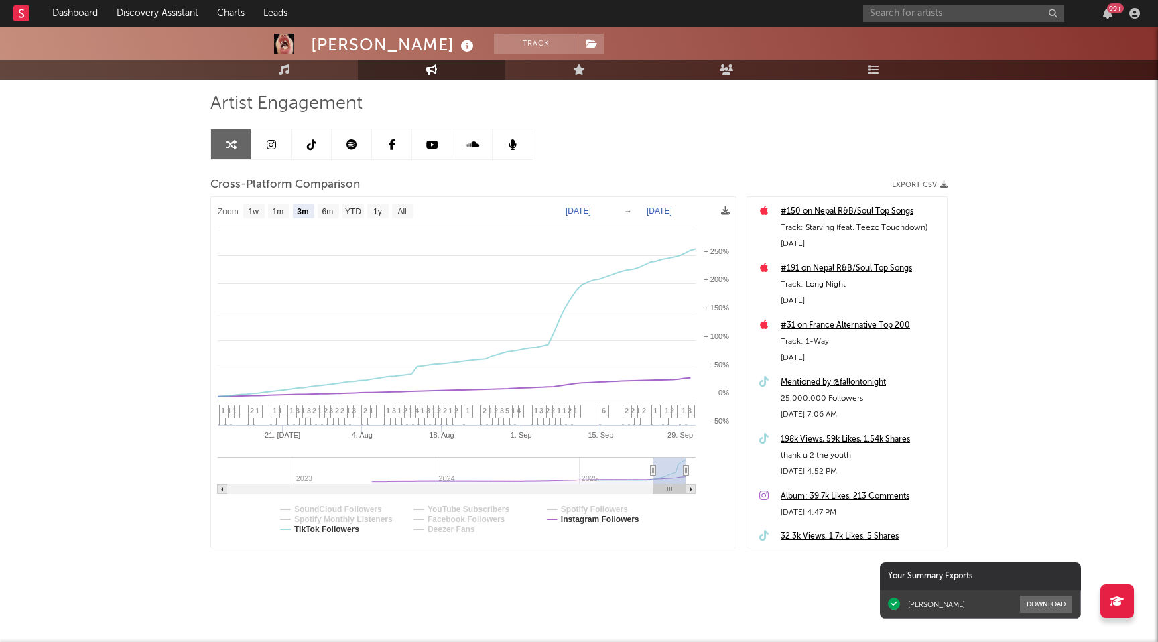
drag, startPoint x: 676, startPoint y: 470, endPoint x: 638, endPoint y: 473, distance: 37.6
type input "2025-06-13"
drag, startPoint x: 651, startPoint y: 471, endPoint x: 643, endPoint y: 470, distance: 7.4
click at [643, 470] on icon at bounding box center [643, 471] width 5 height 10
select select "1w"
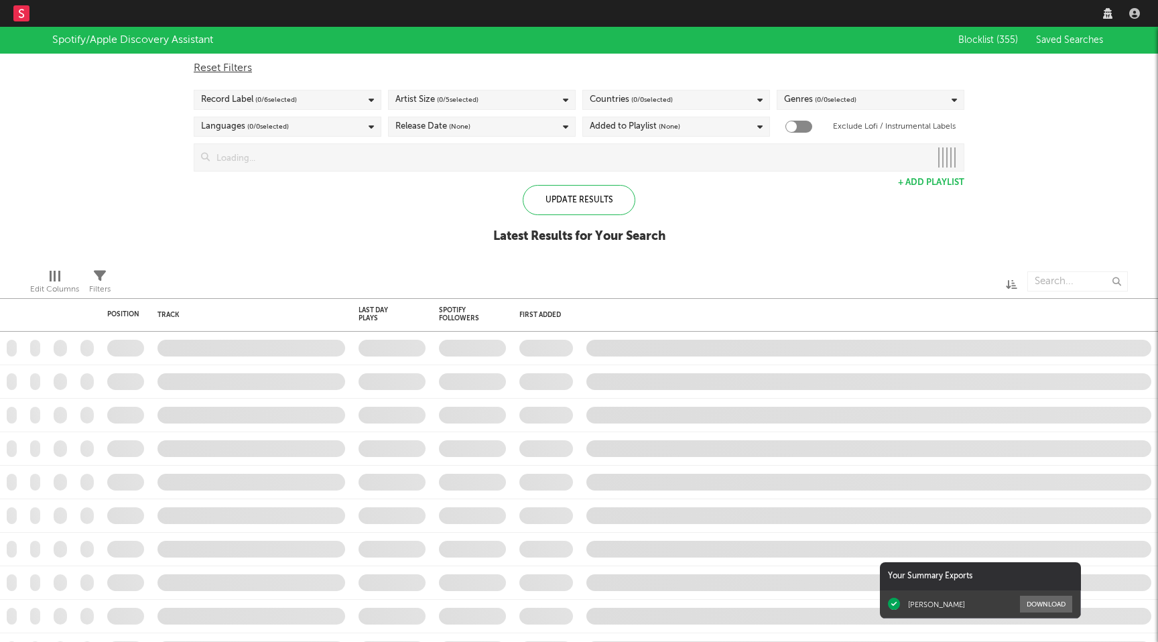
checkbox input "true"
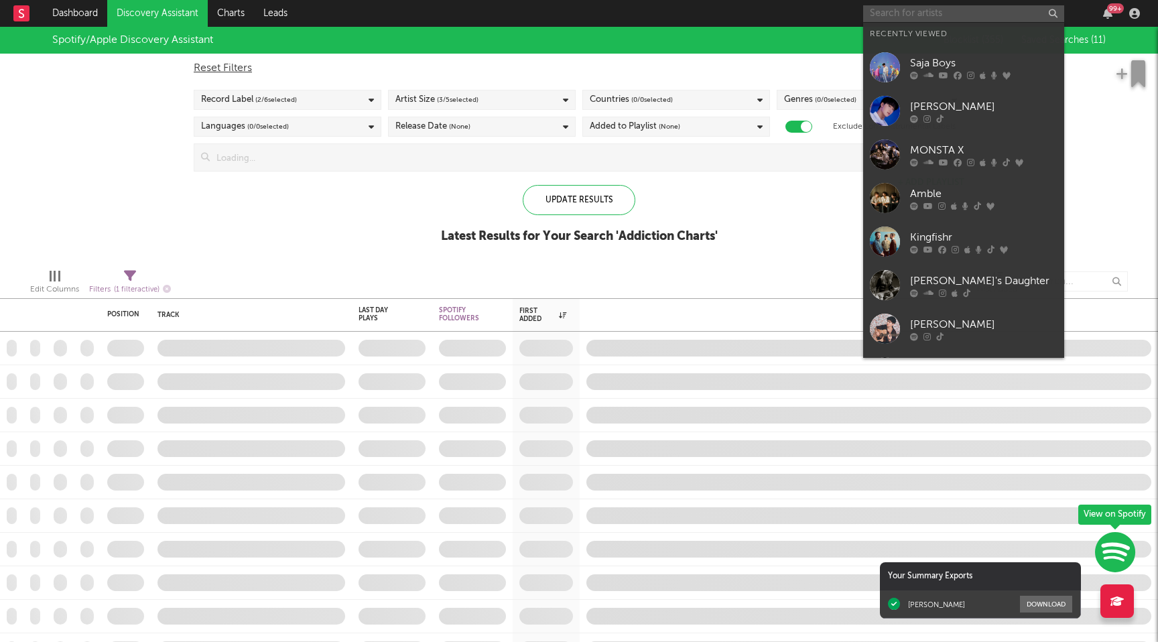
click at [1003, 16] on input "text" at bounding box center [963, 13] width 201 height 17
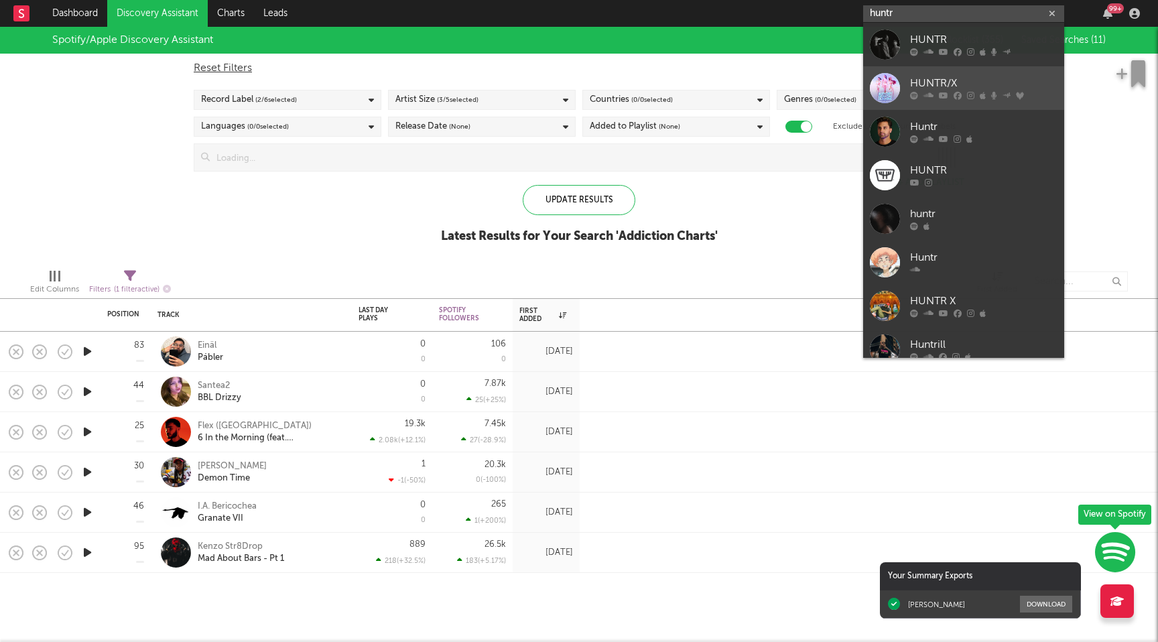
type input "huntr"
click at [993, 80] on div "HUNTR/X" at bounding box center [983, 84] width 147 height 16
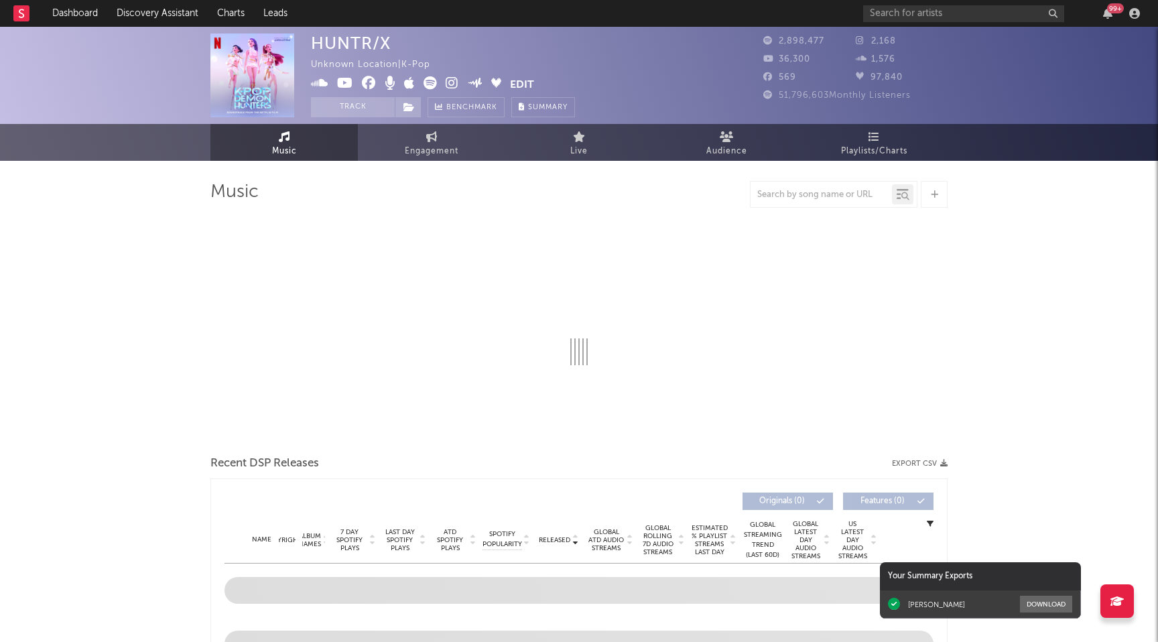
select select "1w"
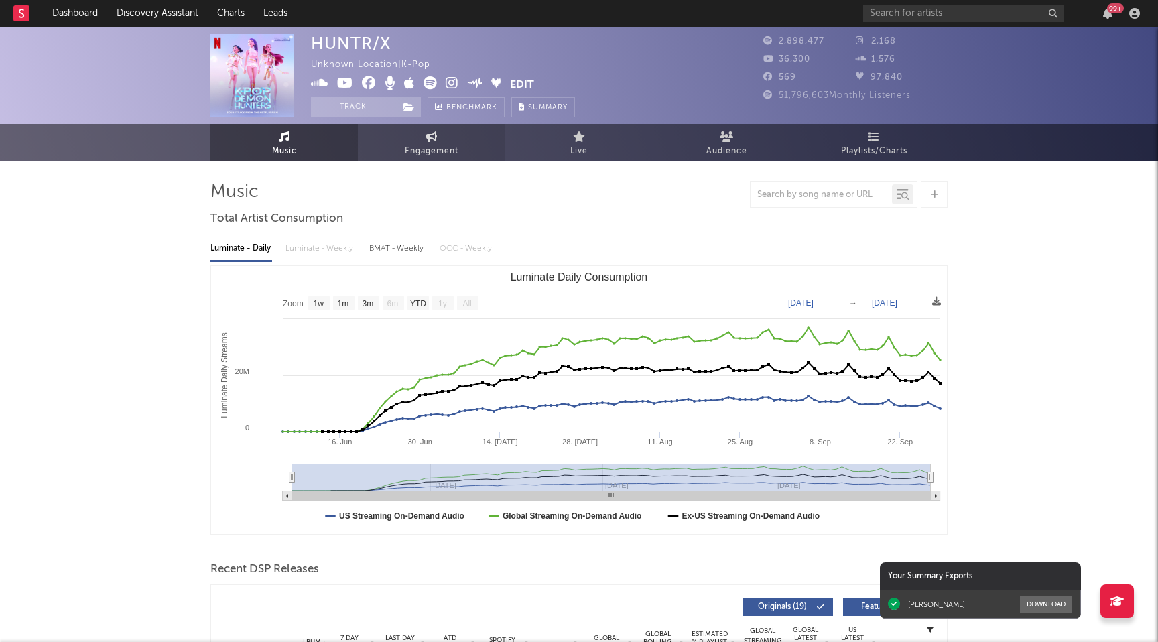
click at [437, 149] on span "Engagement" at bounding box center [432, 151] width 54 height 16
select select "1w"
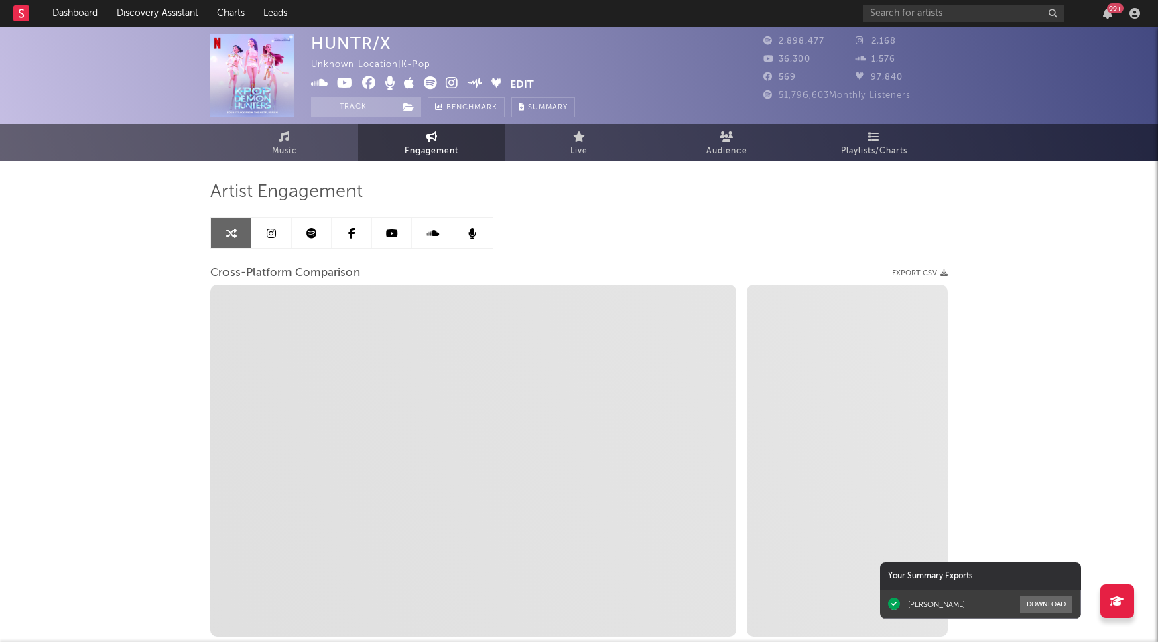
select select "1m"
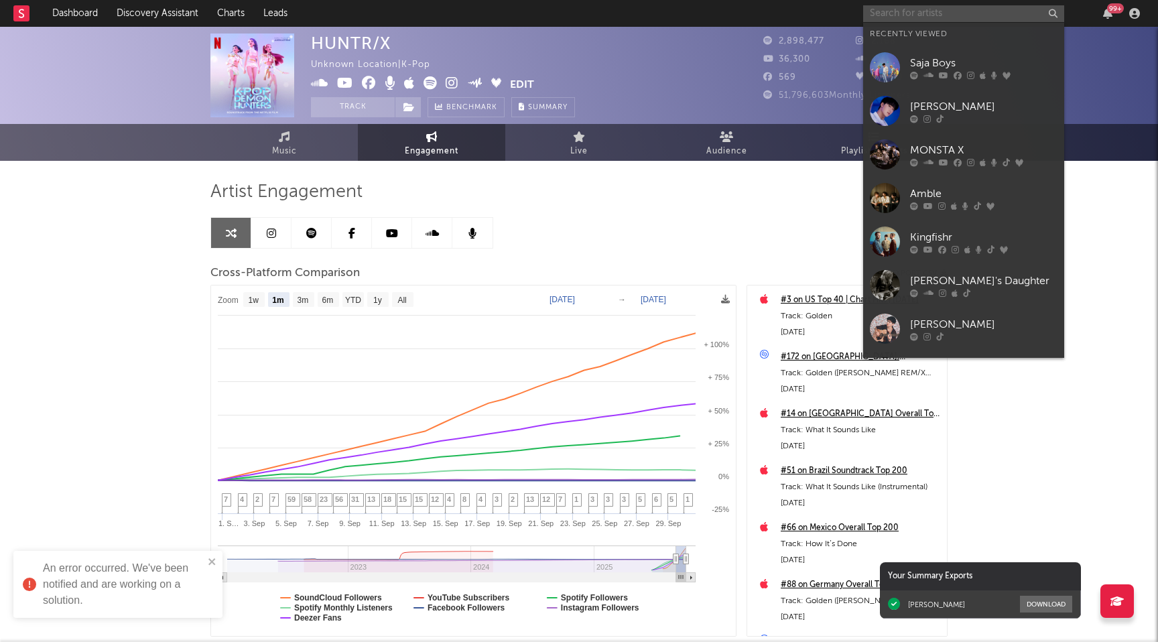
click at [888, 14] on input "text" at bounding box center [963, 13] width 201 height 17
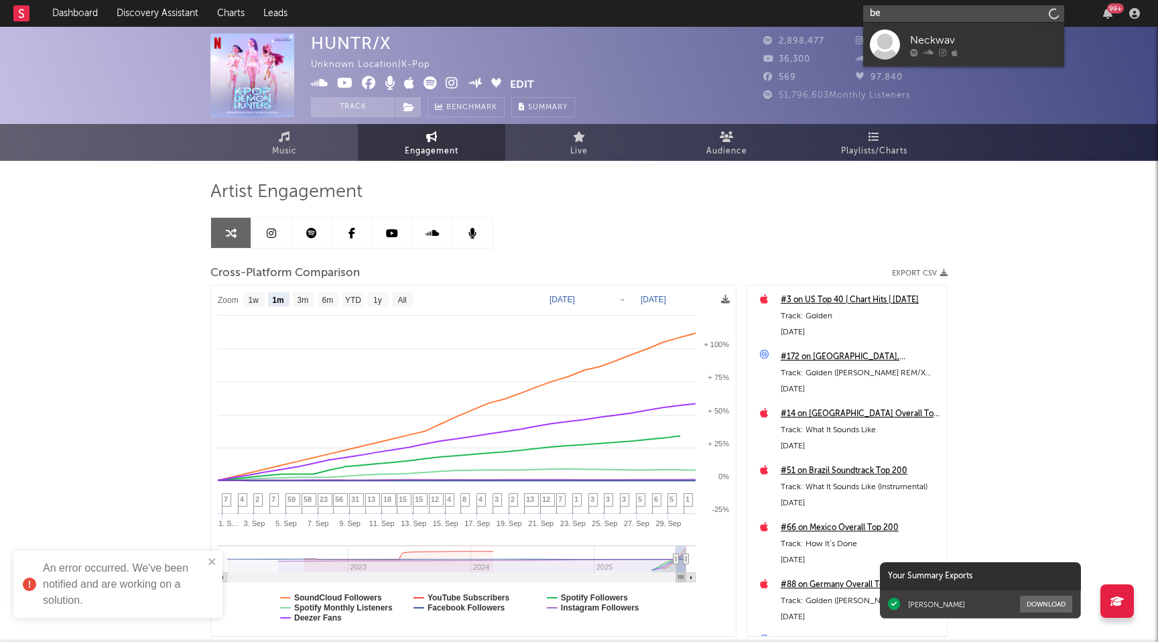
type input "b"
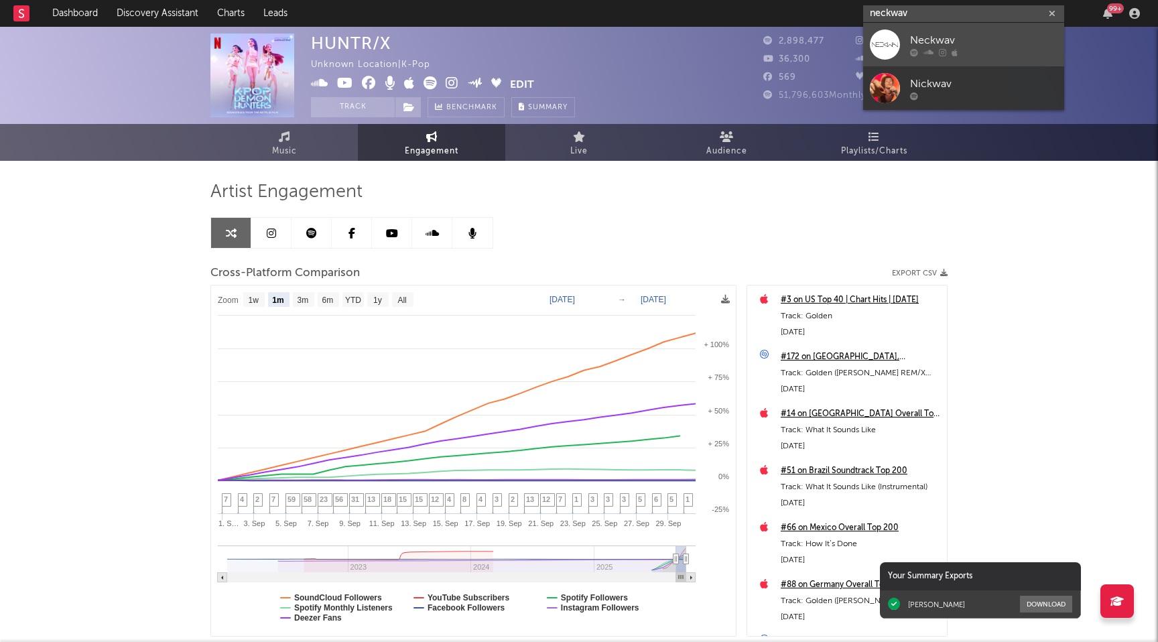
type input "neckwav"
click at [928, 50] on icon at bounding box center [929, 52] width 10 height 8
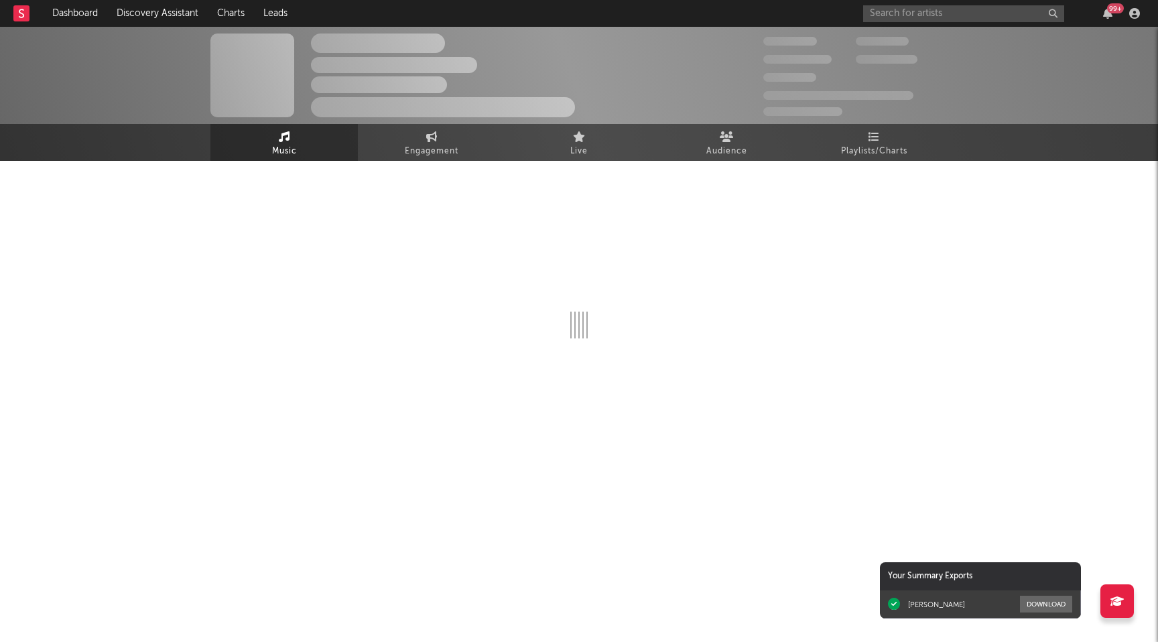
select select "1w"
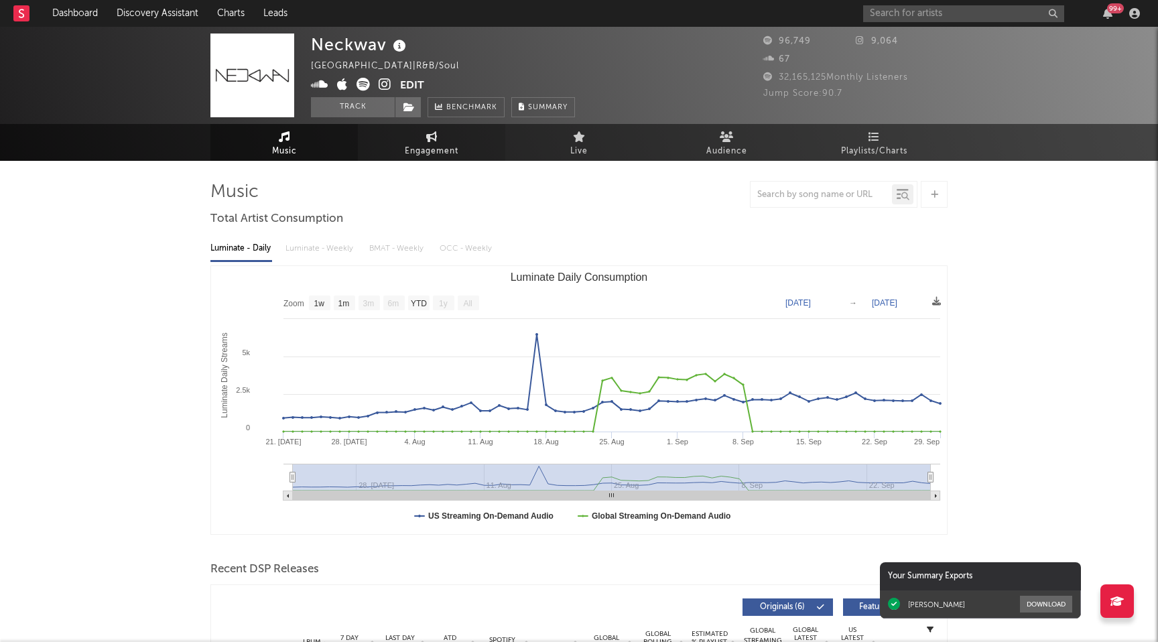
click at [442, 134] on link "Engagement" at bounding box center [431, 142] width 147 height 37
select select "1w"
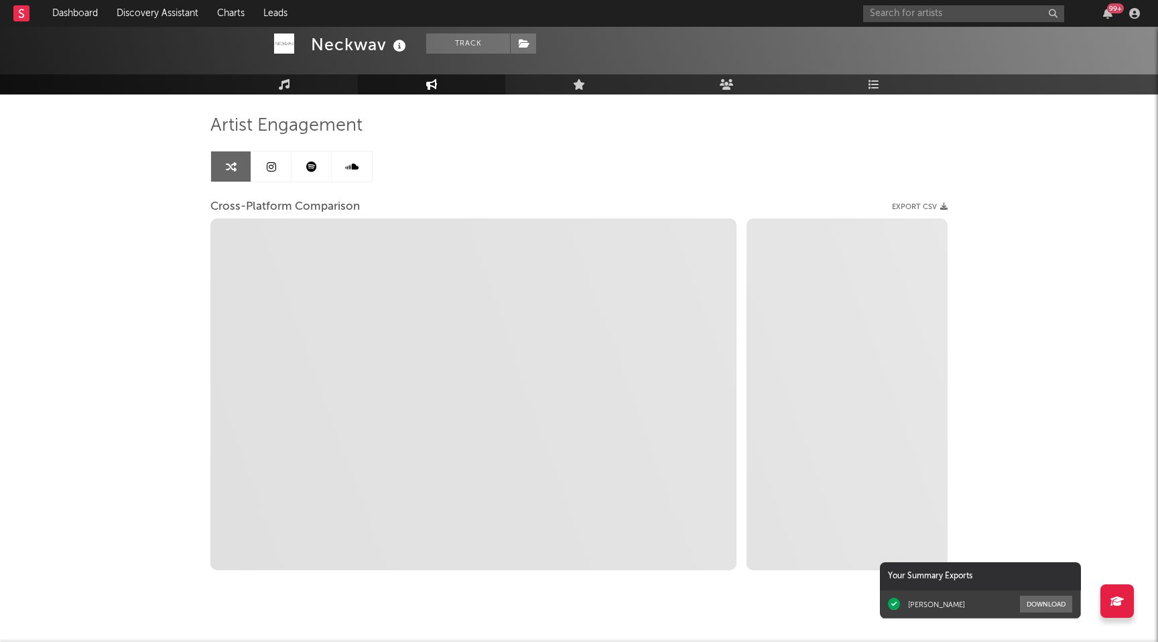
scroll to position [68, 0]
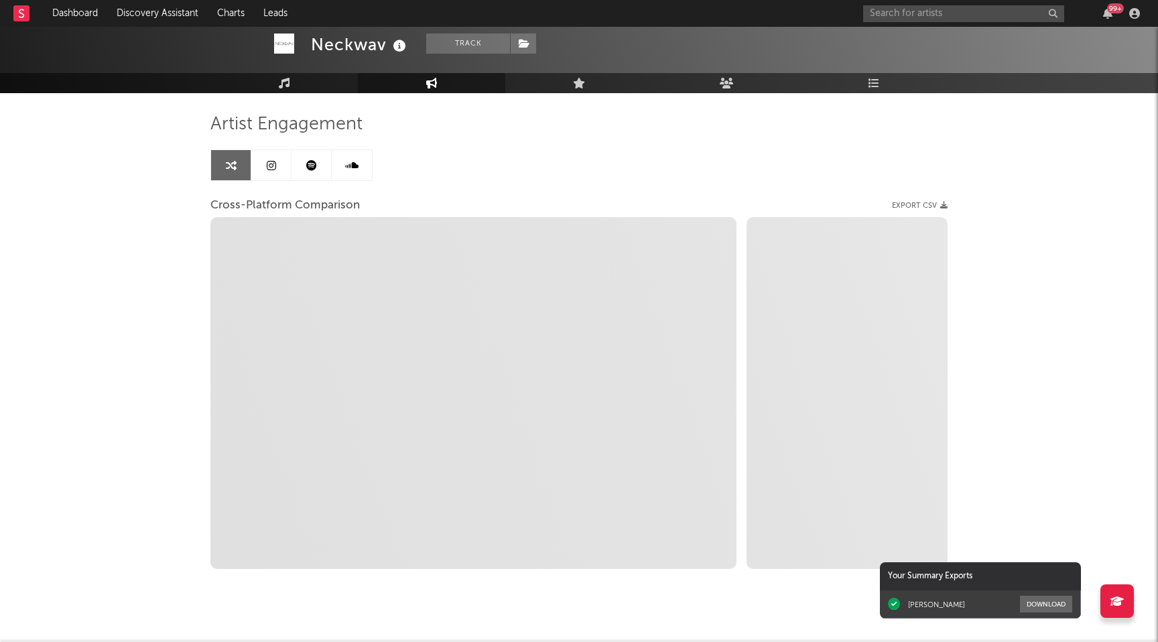
select select "1m"
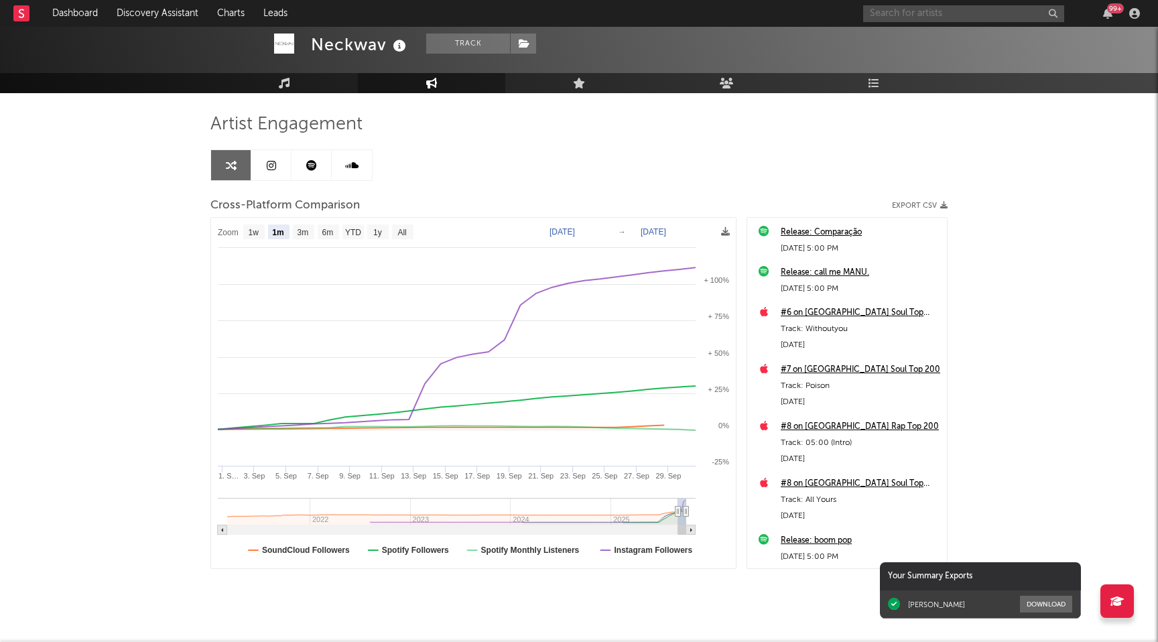
click at [905, 15] on input "text" at bounding box center [963, 13] width 201 height 17
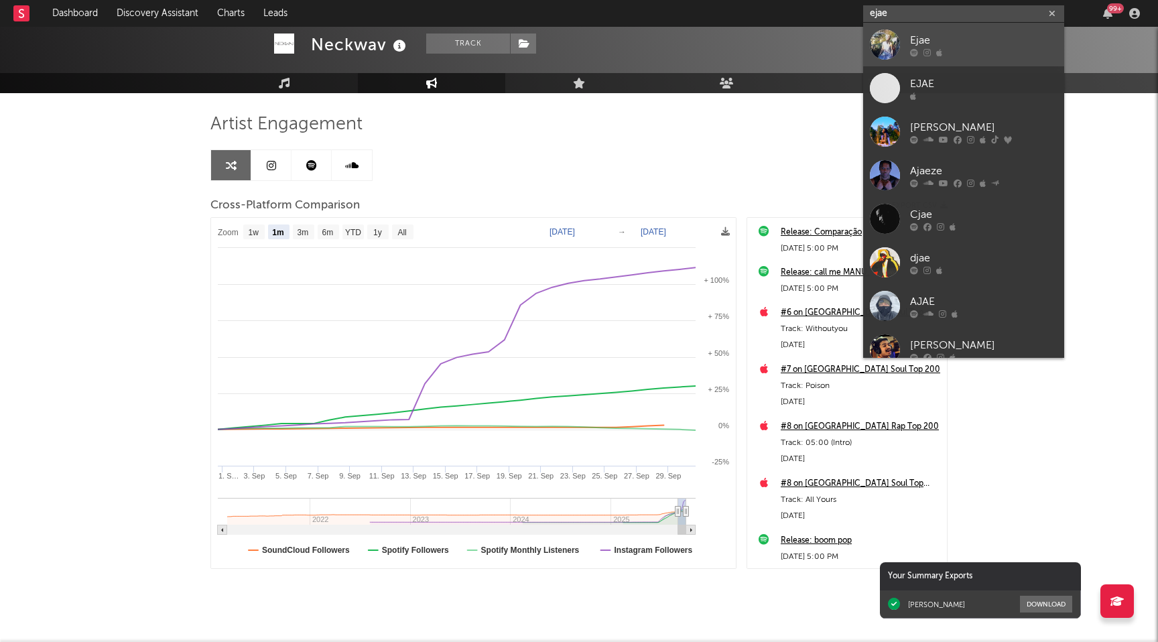
type input "ejae"
click at [961, 44] on div "Ejae" at bounding box center [983, 40] width 147 height 16
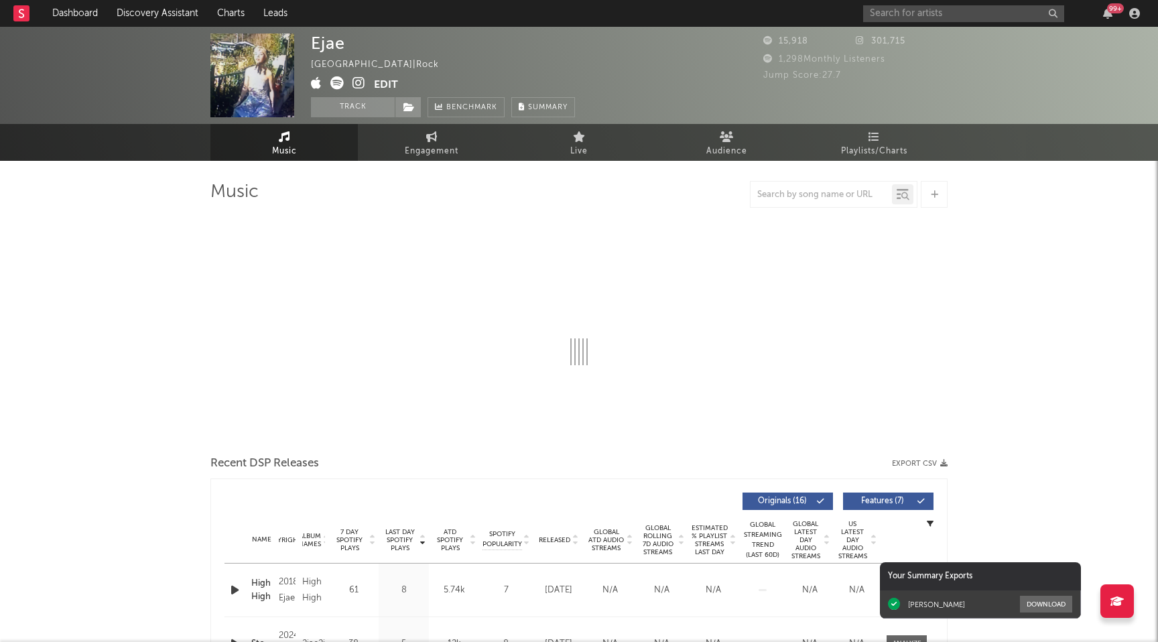
select select "1w"
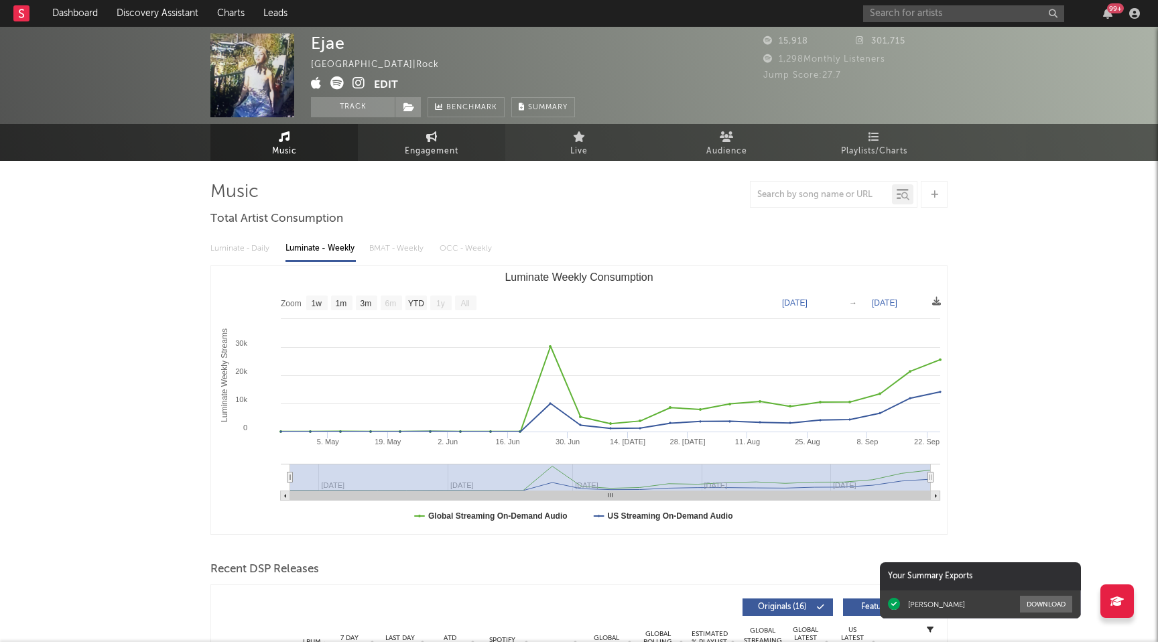
click at [436, 134] on icon at bounding box center [431, 136] width 11 height 11
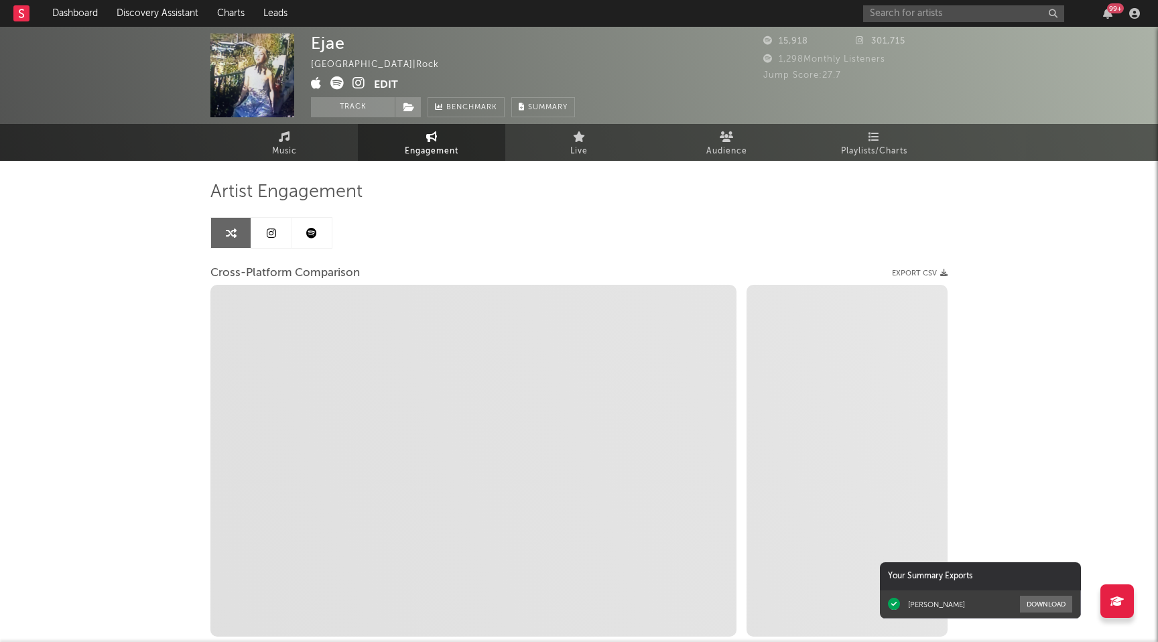
select select "1w"
select select "1m"
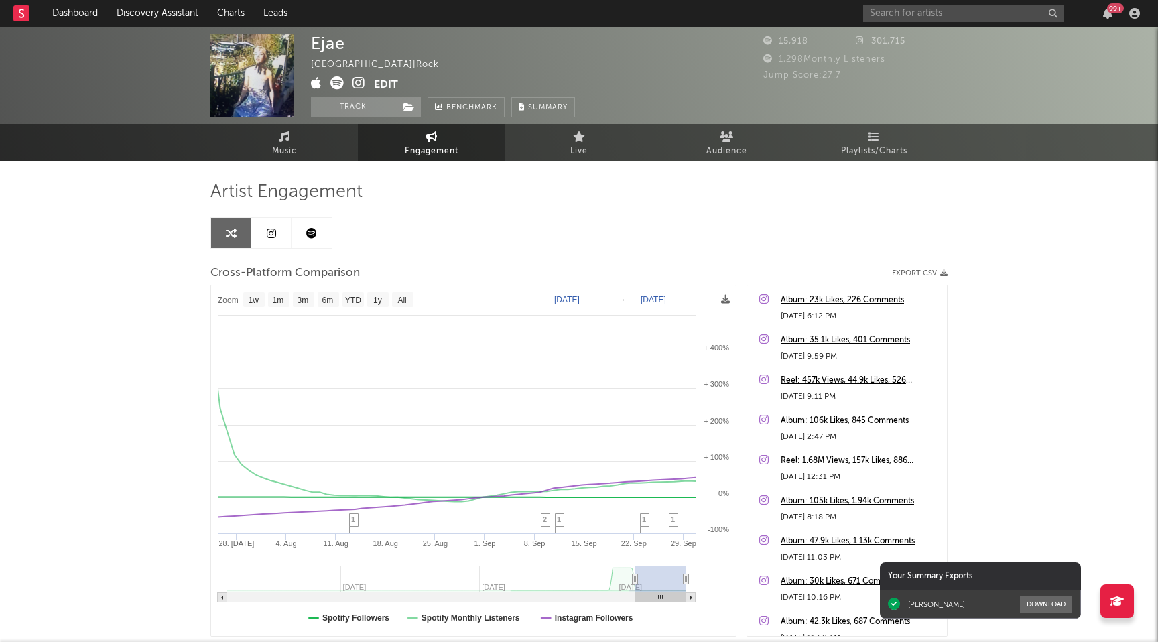
type input "[DATE]"
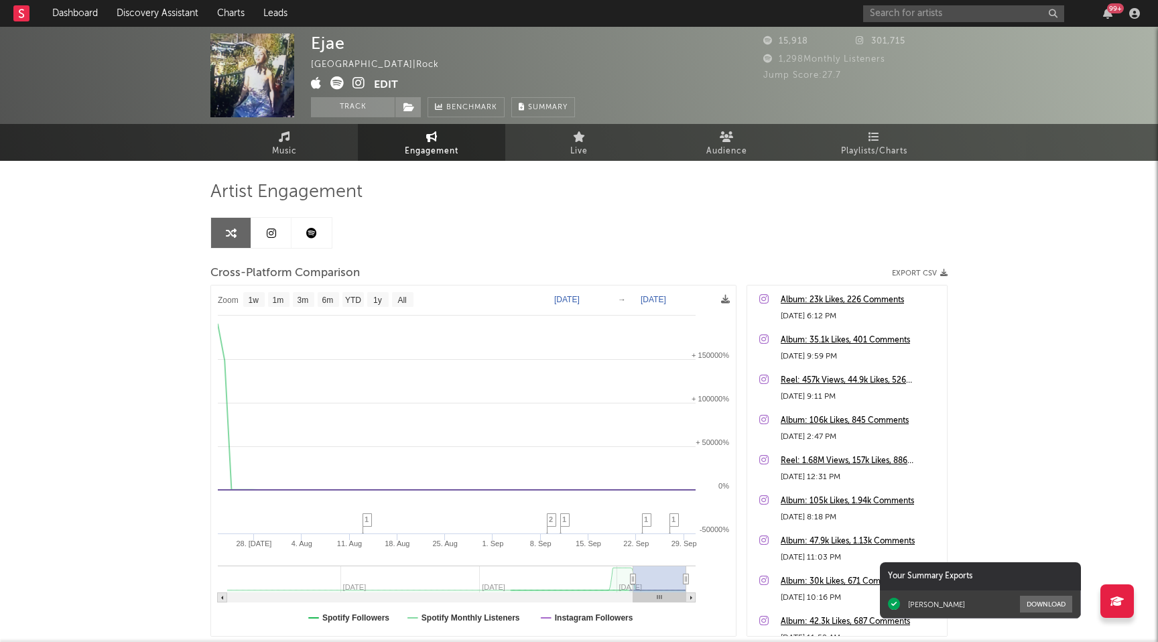
select select "1w"
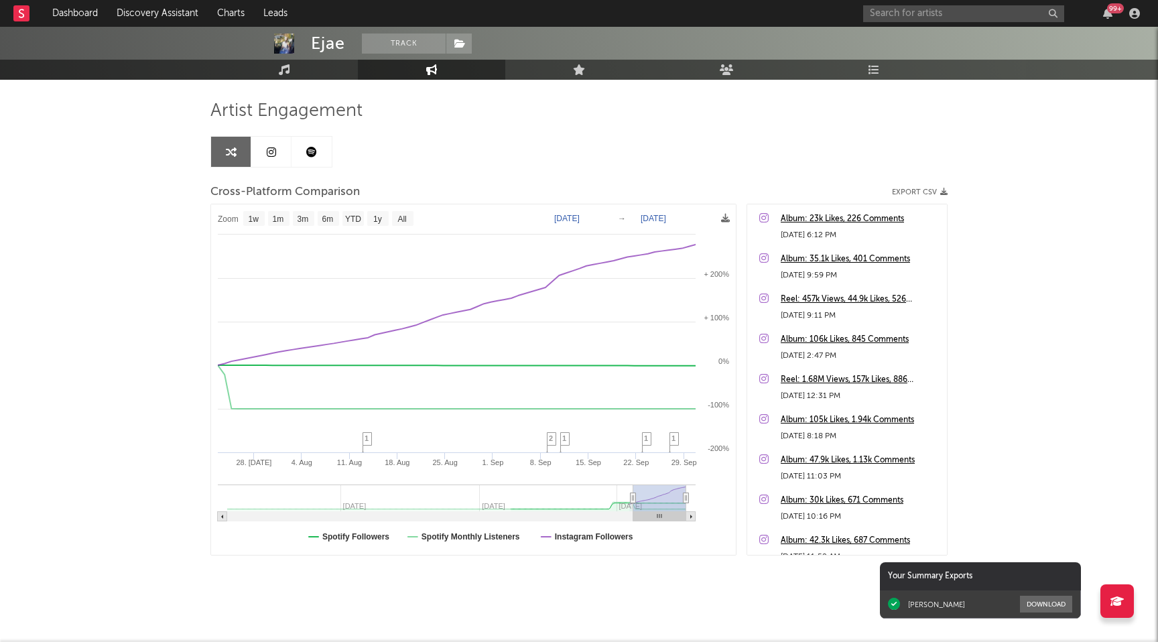
scroll to position [88, 0]
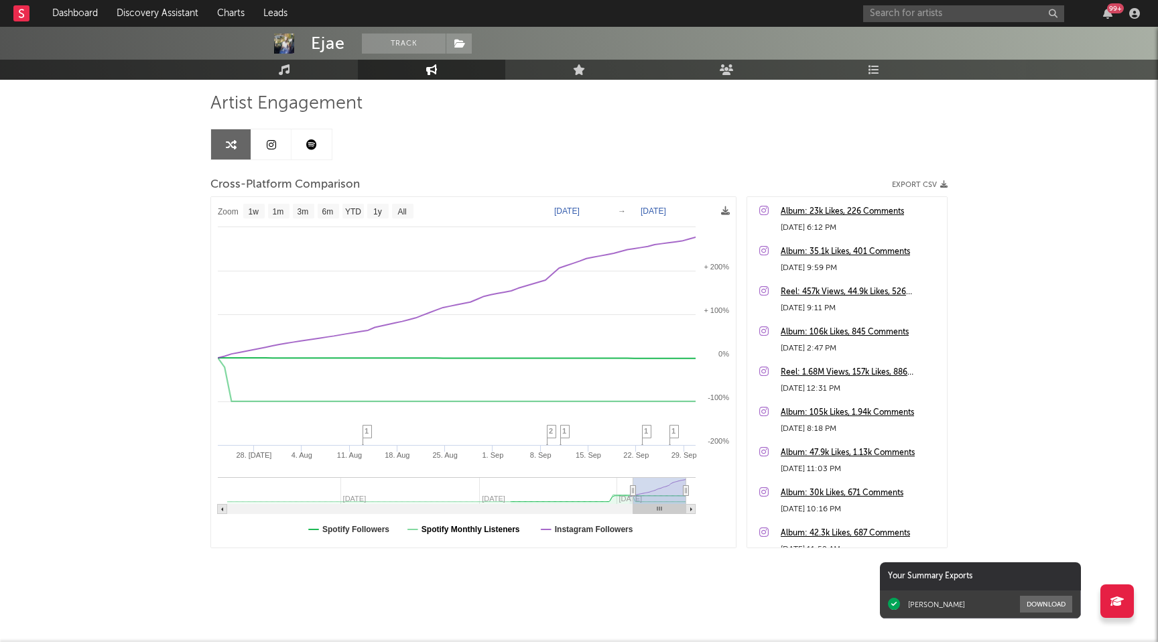
click at [448, 527] on text "Spotify Monthly Listeners" at bounding box center [471, 529] width 99 height 9
select select "1w"
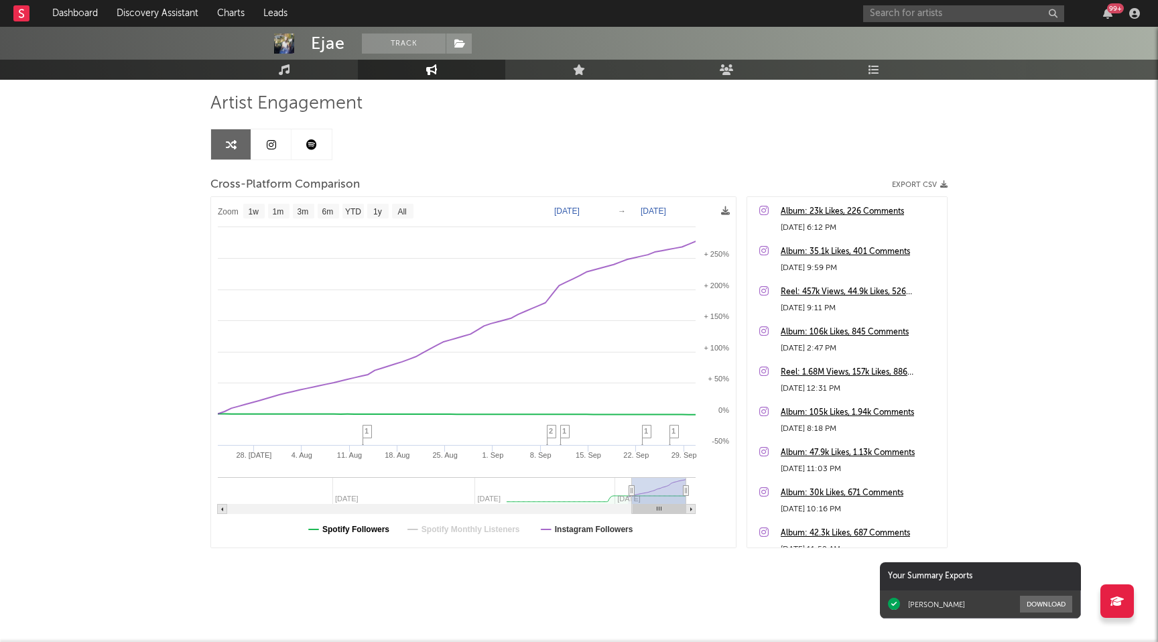
click at [369, 532] on text "Spotify Followers" at bounding box center [355, 529] width 67 height 9
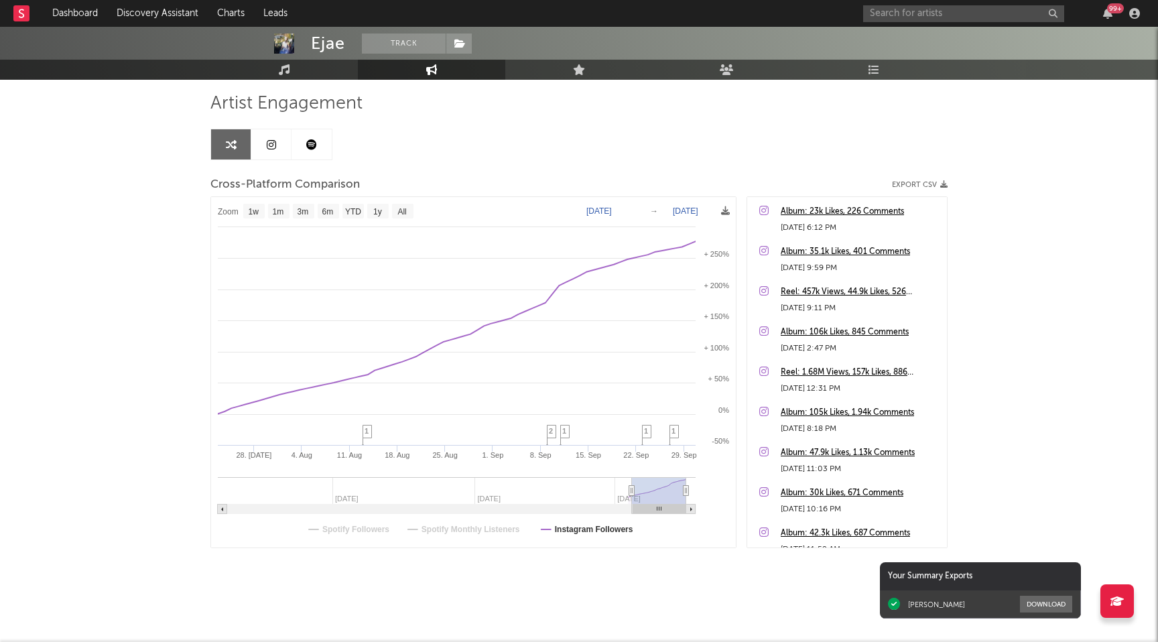
select select "1w"
type input "[DATE]"
select select "1w"
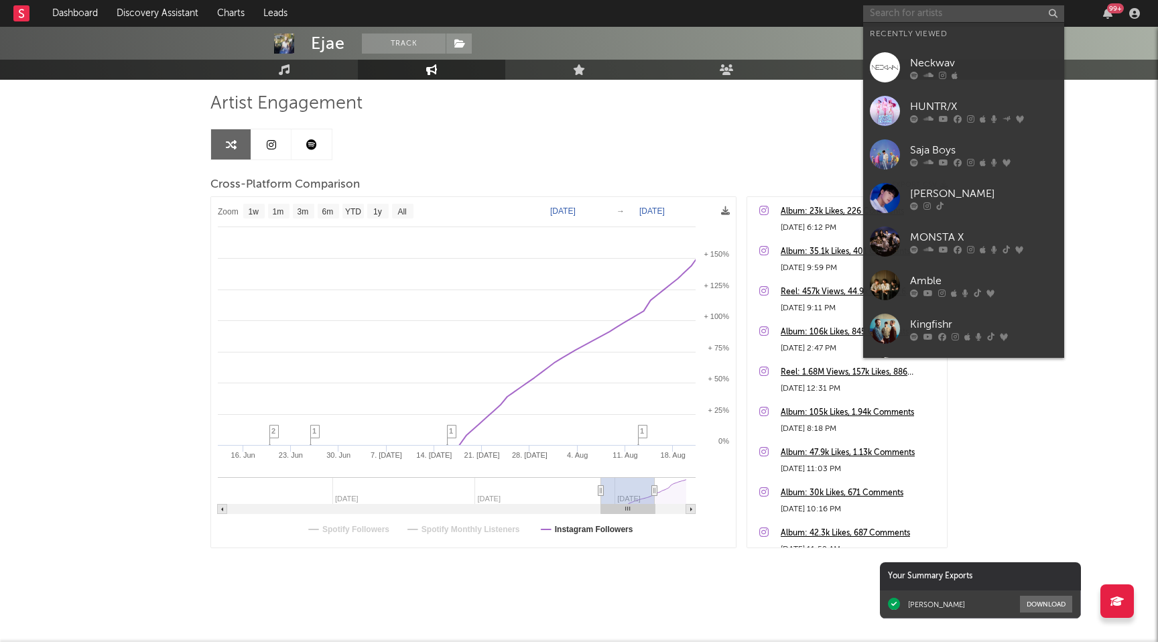
click at [886, 13] on input "text" at bounding box center [963, 13] width 201 height 17
type input "e"
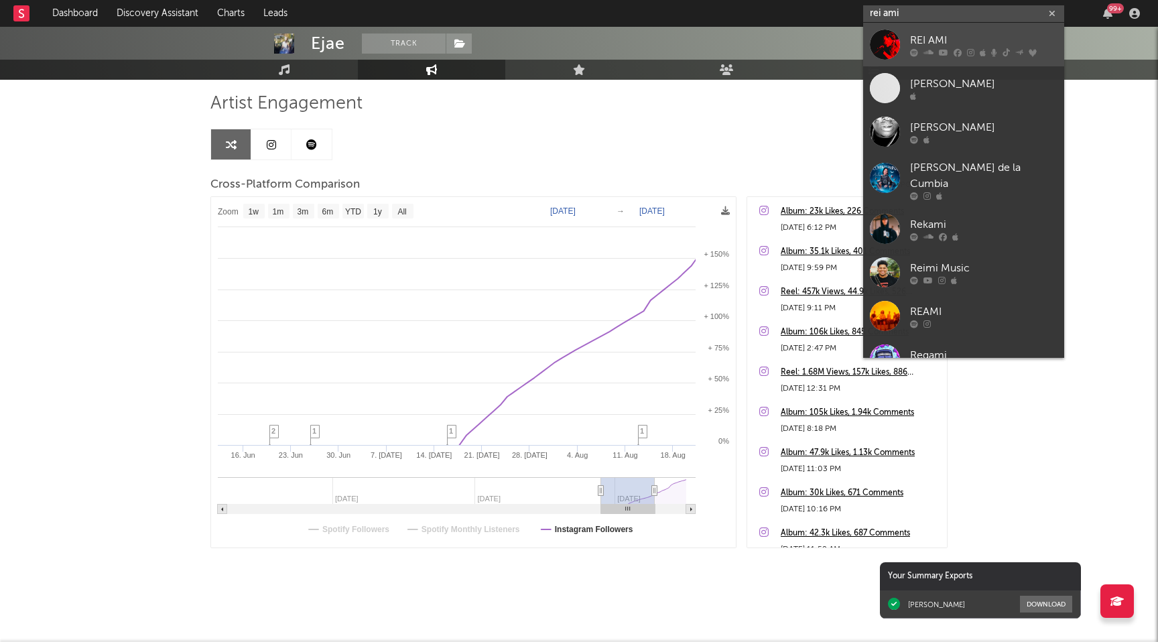
type input "rei ami"
click at [991, 36] on div "REI AMI" at bounding box center [983, 40] width 147 height 16
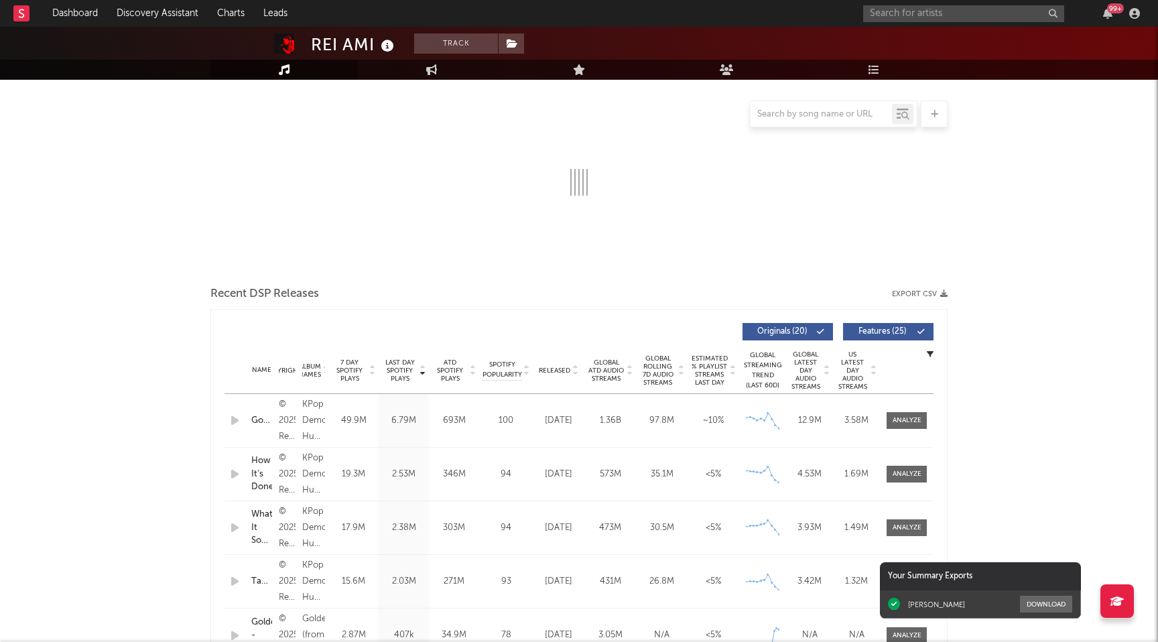
scroll to position [170, 0]
select select "6m"
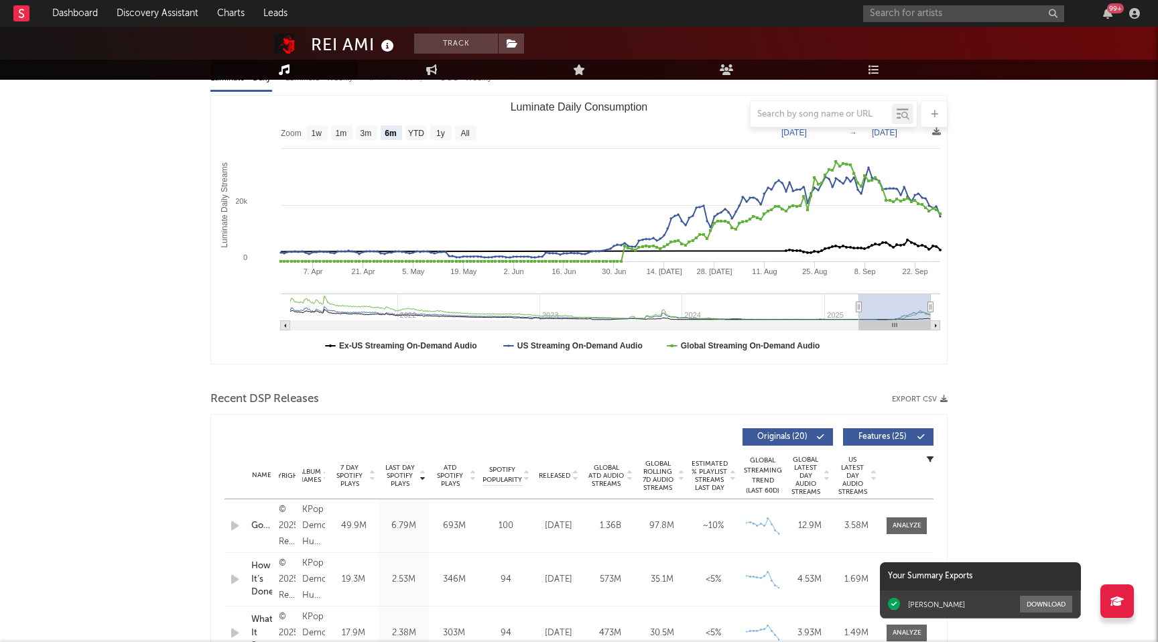
select select "6m"
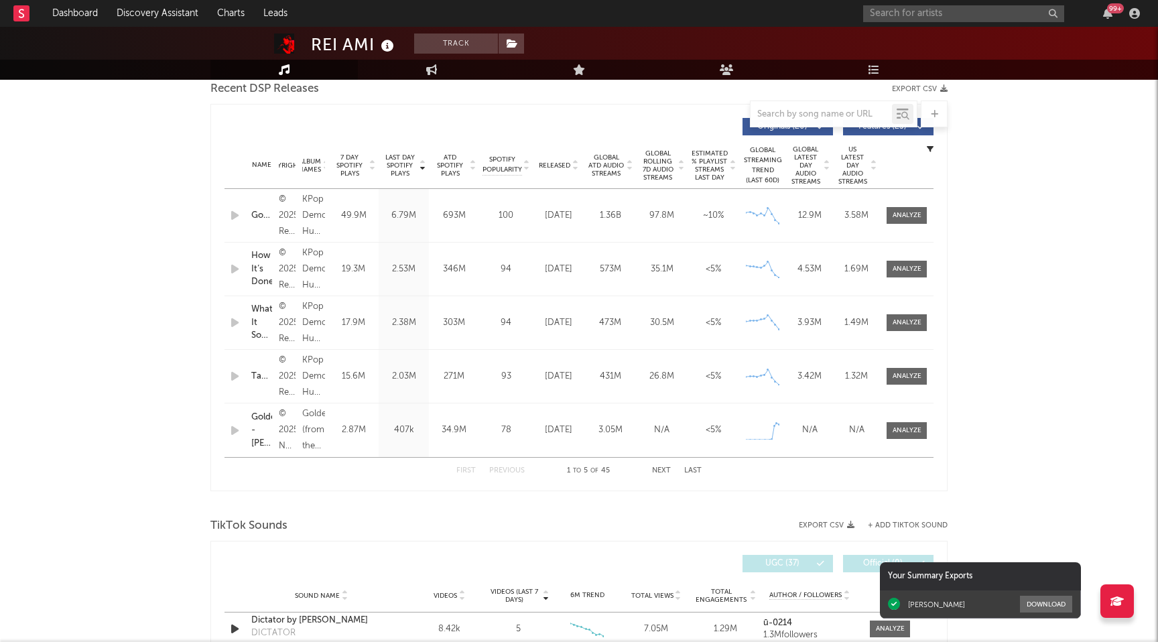
scroll to position [0, 0]
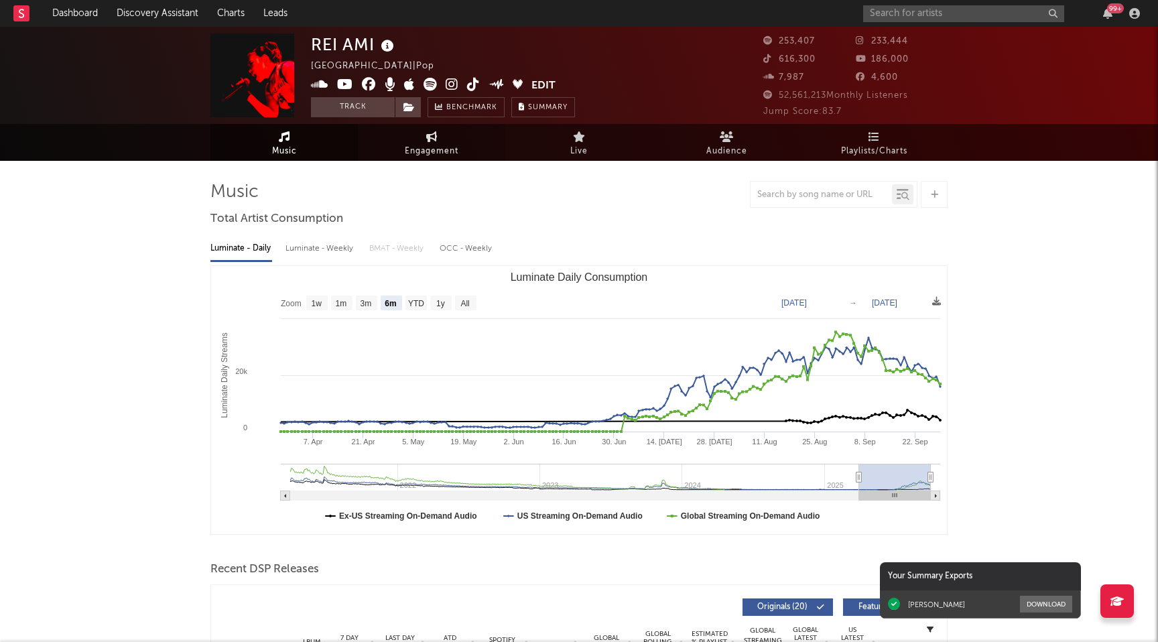
click at [414, 143] on span "Engagement" at bounding box center [432, 151] width 54 height 16
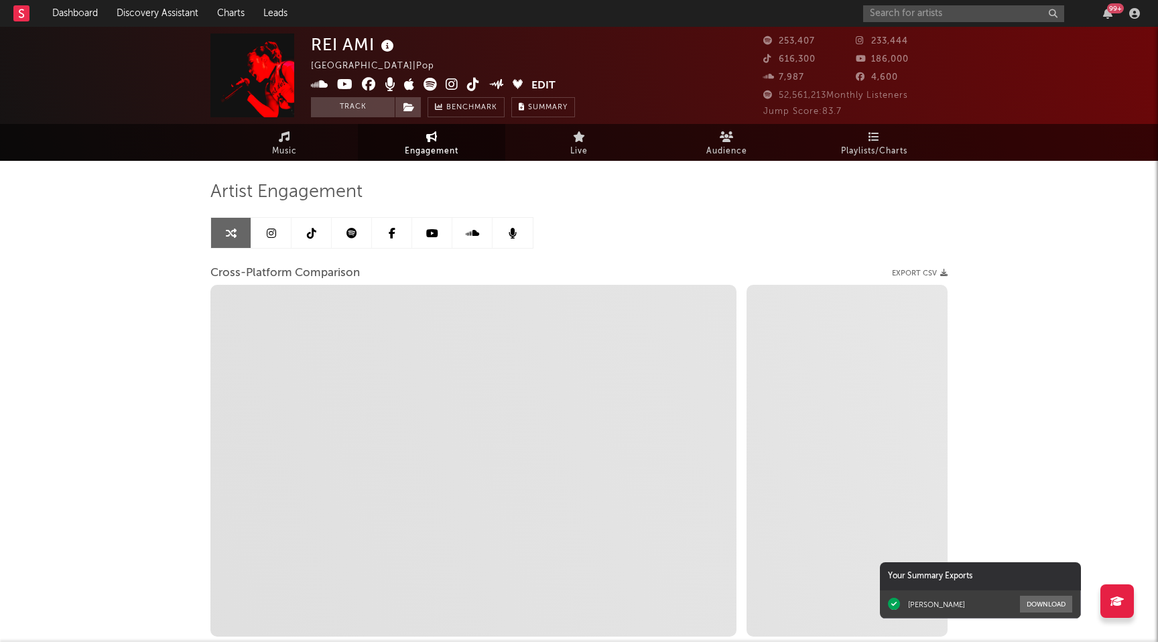
select select "1w"
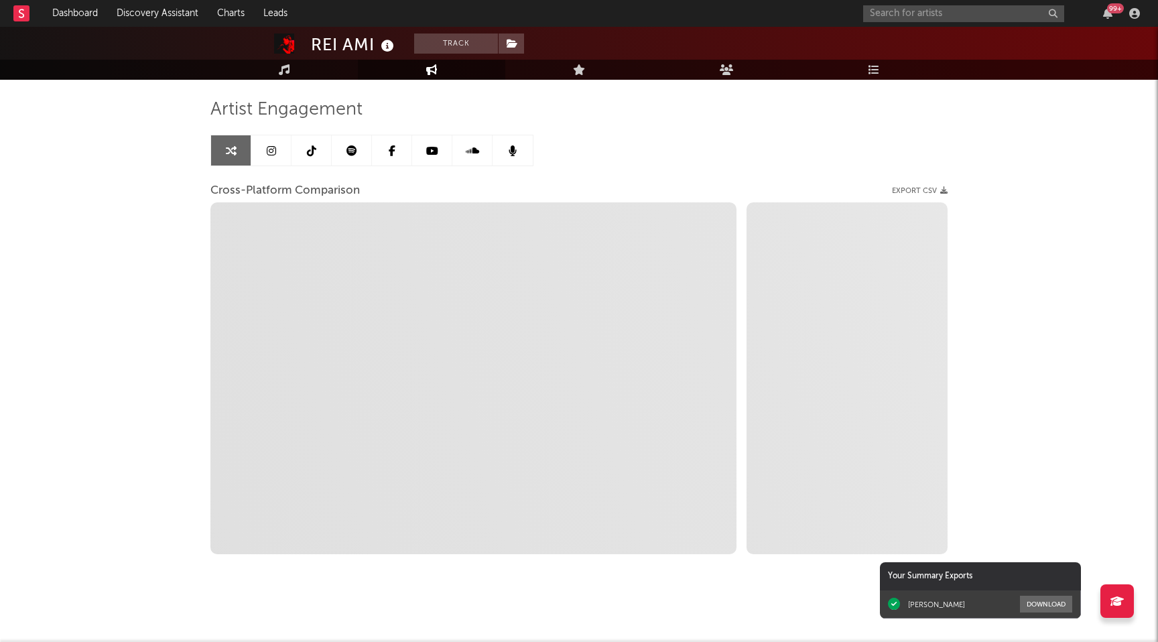
scroll to position [88, 0]
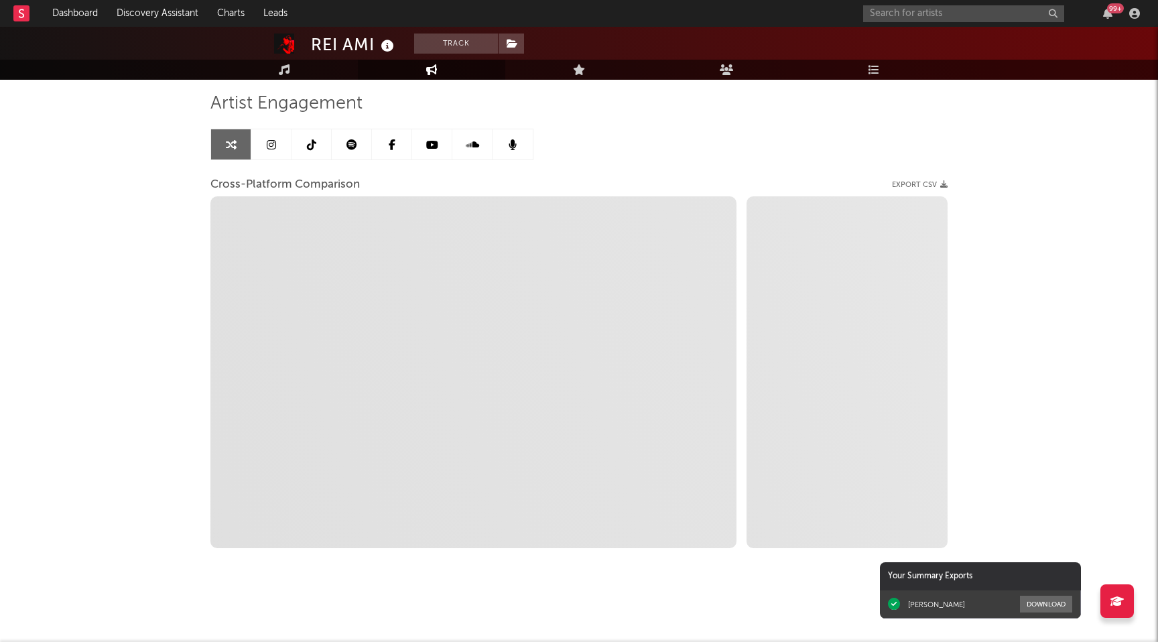
select select "1m"
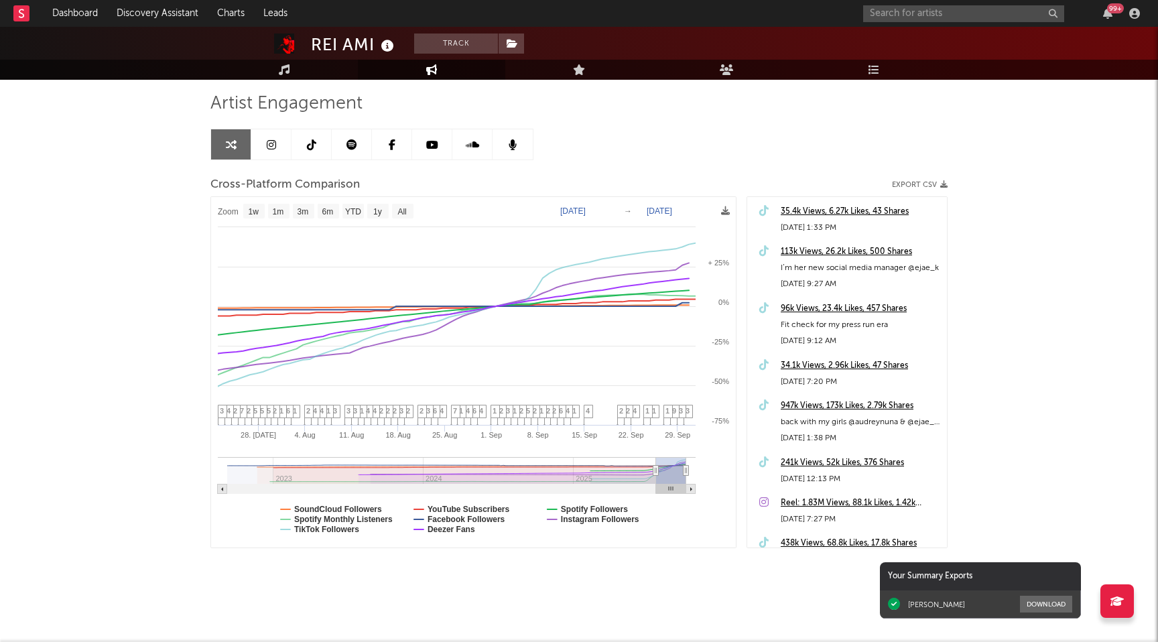
type input "[DATE]"
select select "3m"
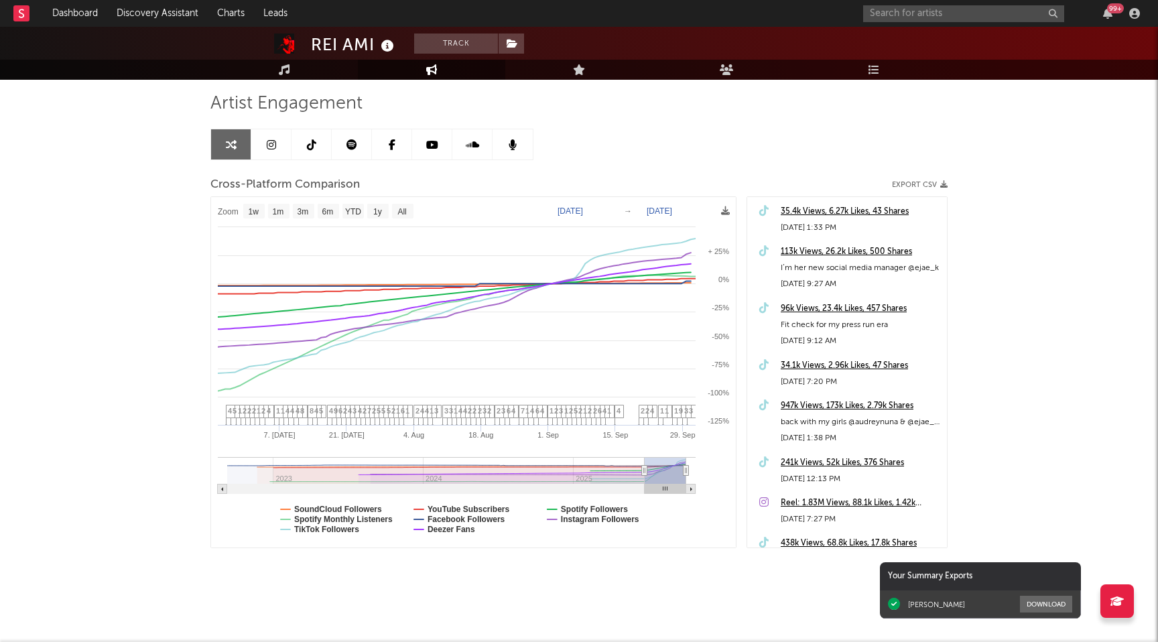
type input "[DATE]"
drag, startPoint x: 674, startPoint y: 470, endPoint x: 643, endPoint y: 475, distance: 30.5
click at [643, 475] on icon at bounding box center [643, 471] width 5 height 10
select select "1w"
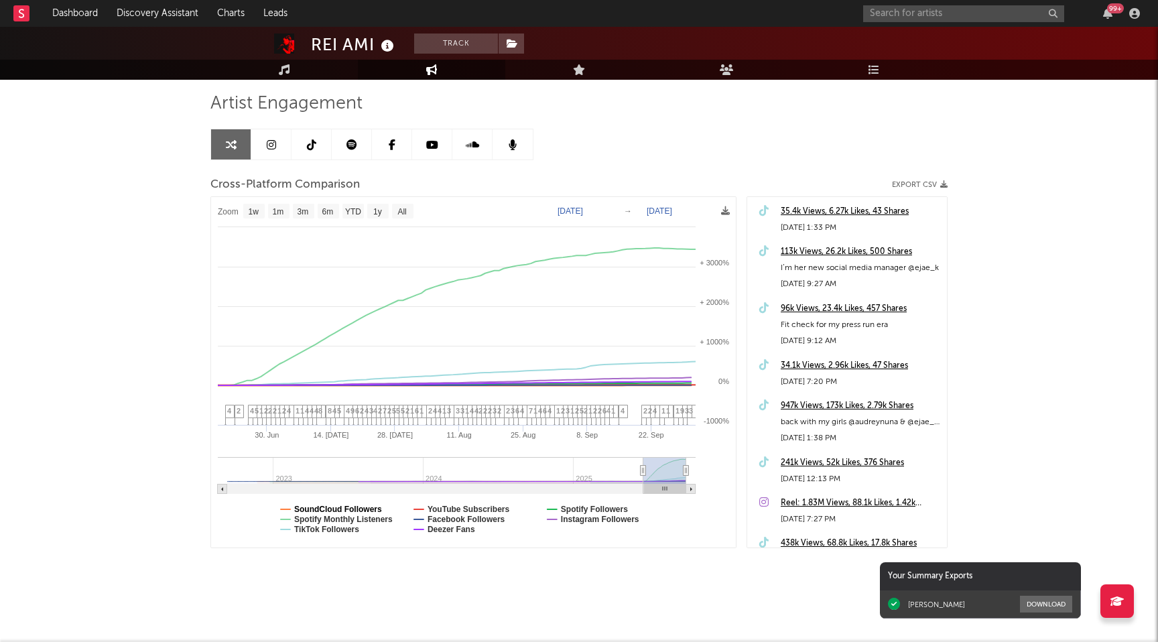
click at [357, 508] on text "SoundCloud Followers" at bounding box center [338, 509] width 88 height 9
select select "1w"
click at [357, 521] on text "Spotify Monthly Listeners" at bounding box center [343, 519] width 99 height 9
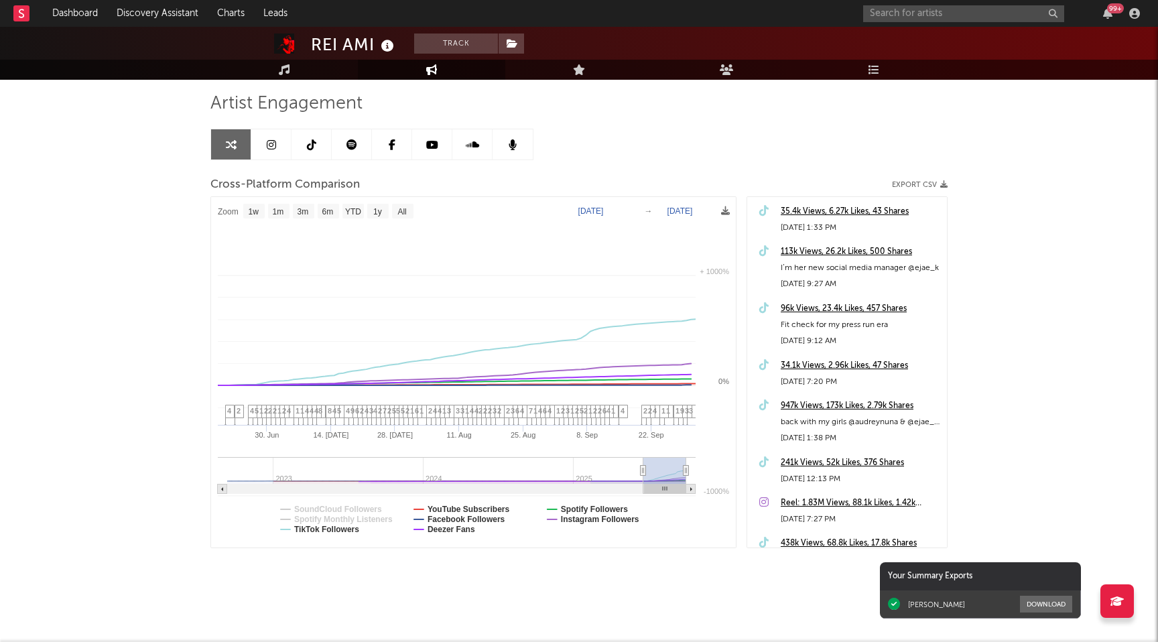
select select "1w"
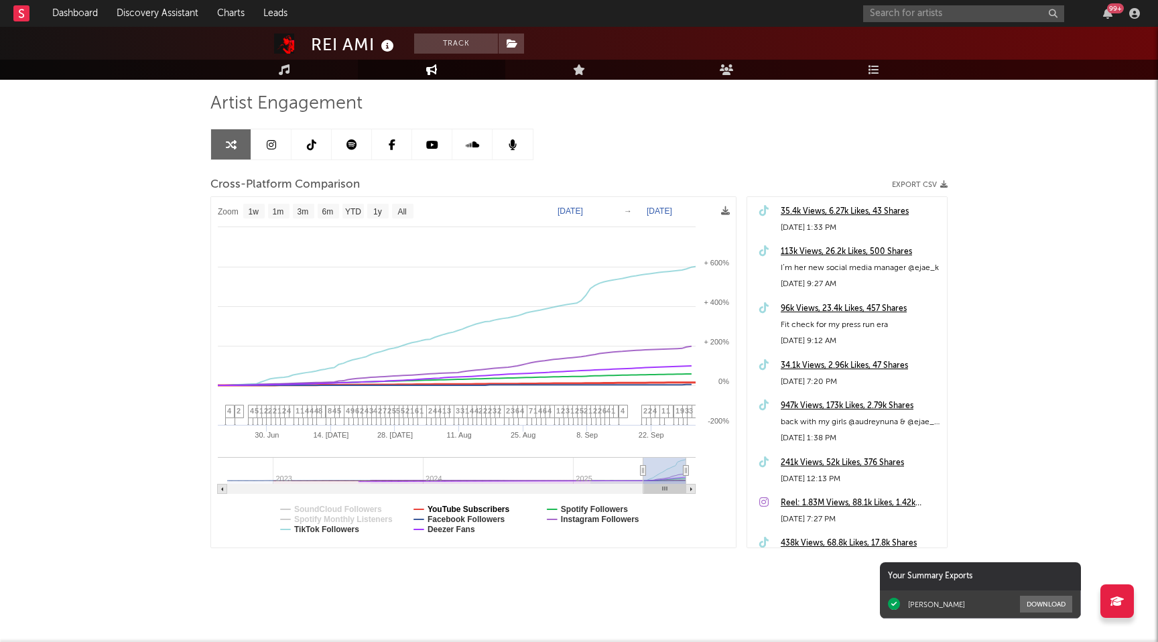
click at [452, 511] on text "YouTube Subscribers" at bounding box center [469, 509] width 82 height 9
select select "1w"
click at [452, 519] on text "Facebook Followers" at bounding box center [467, 519] width 78 height 9
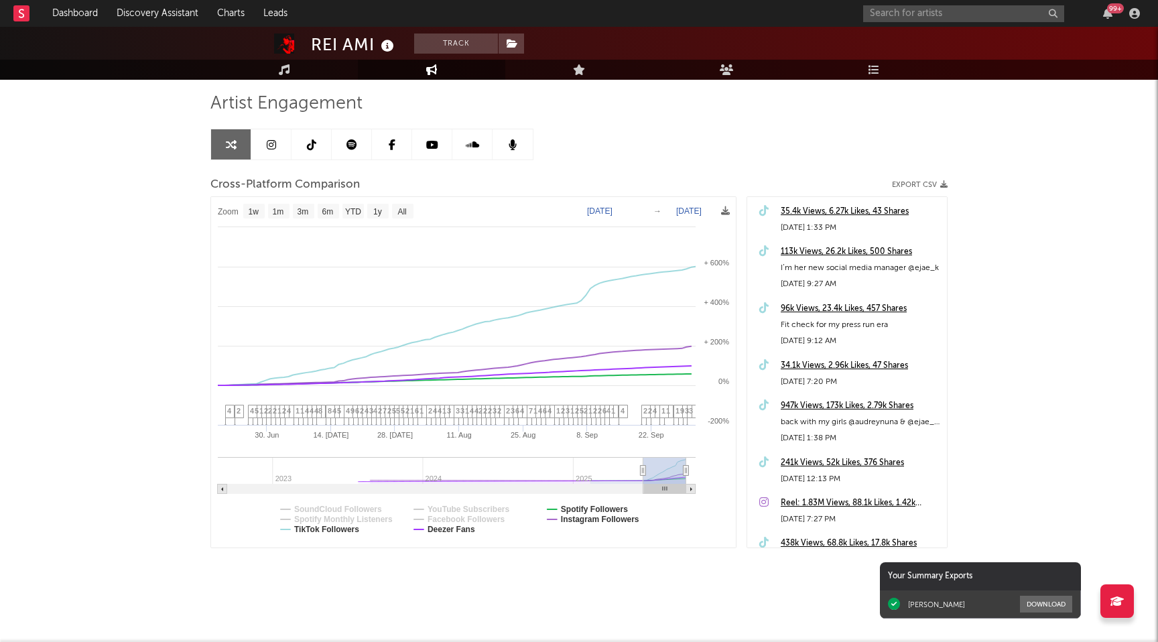
select select "1w"
click at [452, 527] on text "Deezer Fans" at bounding box center [452, 529] width 48 height 9
select select "1w"
click at [617, 505] on text "Spotify Followers" at bounding box center [594, 509] width 67 height 9
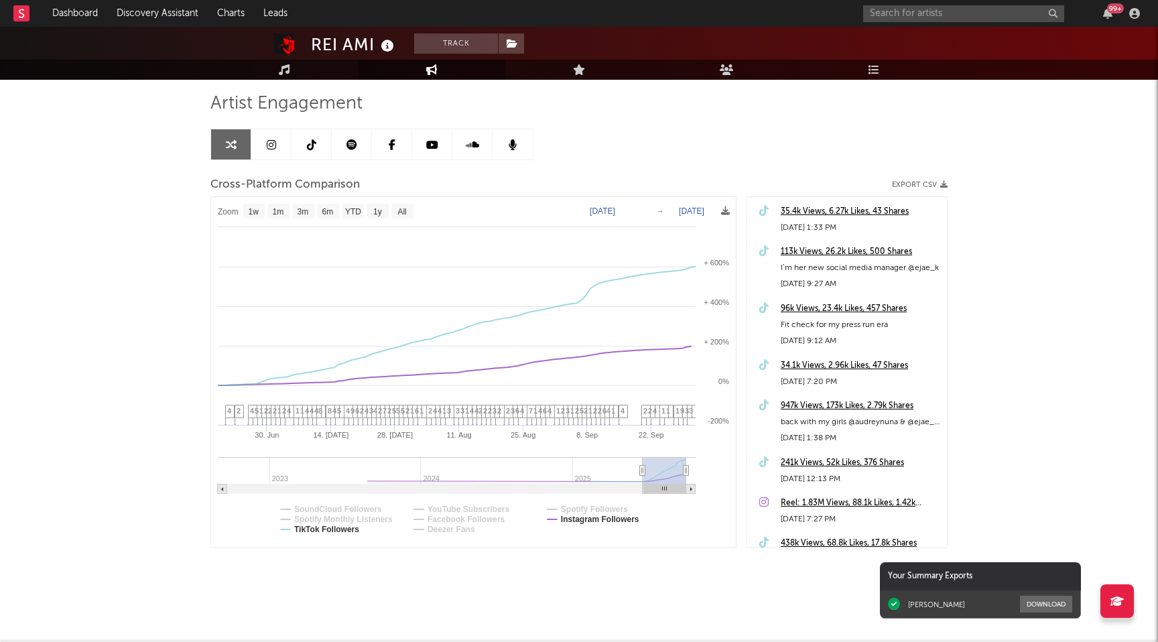
select select "1w"
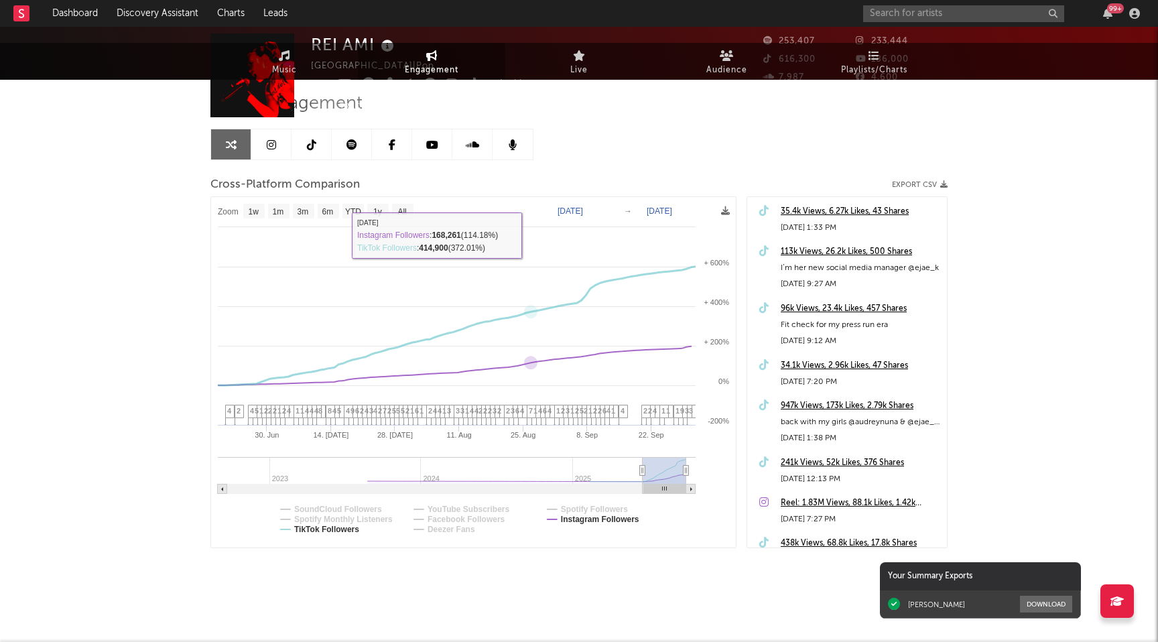
scroll to position [0, 0]
